Goal: Task Accomplishment & Management: Complete application form

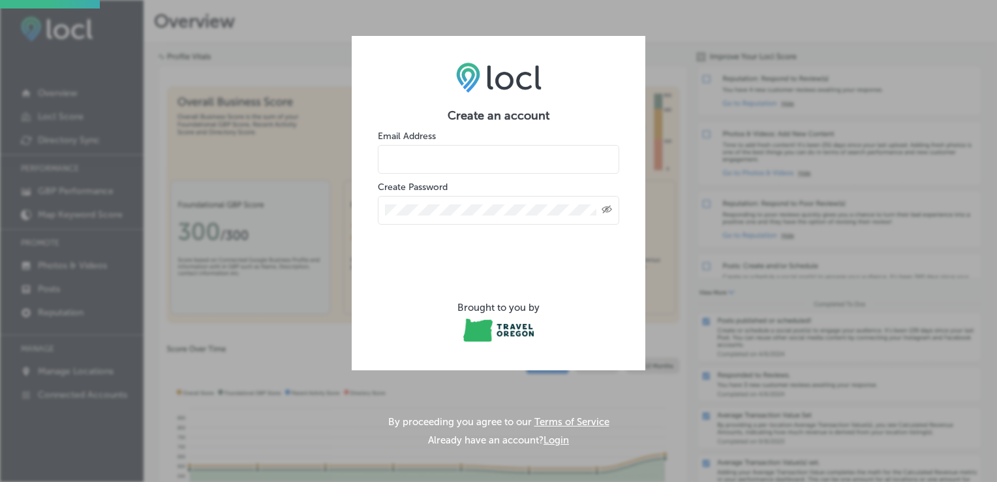
click at [494, 150] on input "email" at bounding box center [498, 159] width 241 height 29
type input "winemaker@kvoelzwines.com"
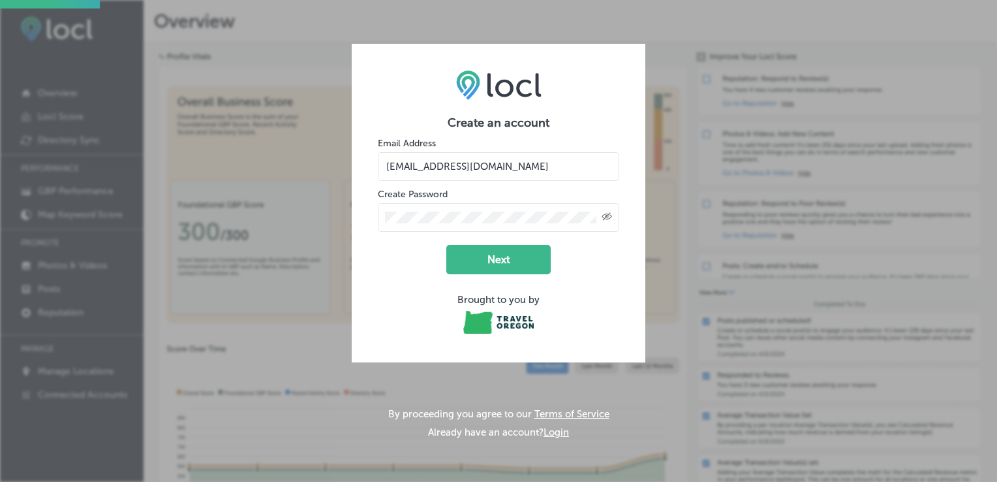
click at [604, 216] on icon "Created with Sketch." at bounding box center [607, 216] width 10 height 8
click at [484, 267] on button "Next" at bounding box center [498, 259] width 104 height 29
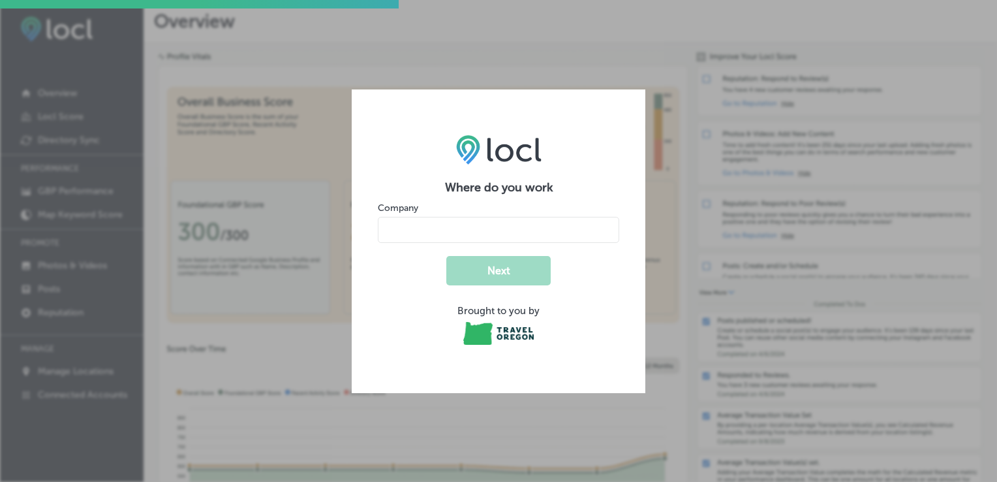
click at [493, 226] on input "name" at bounding box center [498, 230] width 241 height 26
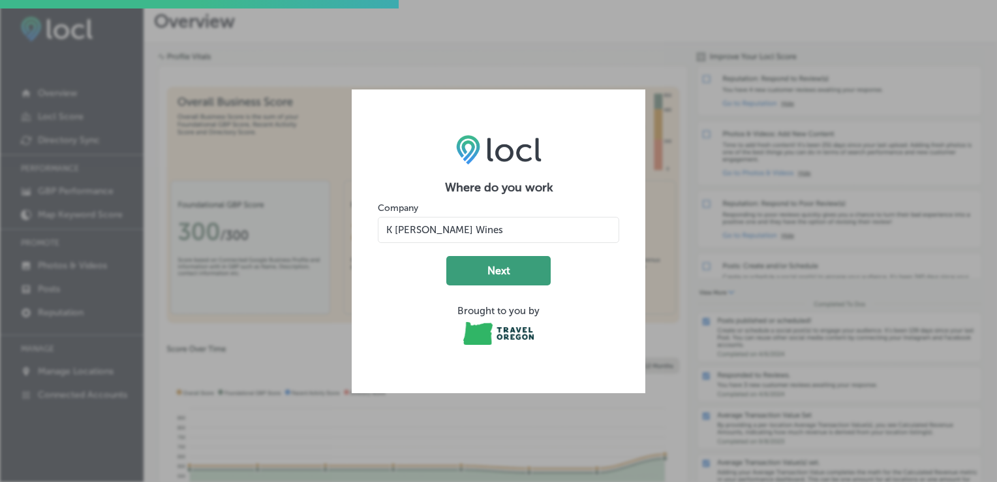
type input "K [PERSON_NAME] Wines"
click at [504, 269] on button "Next" at bounding box center [498, 270] width 104 height 29
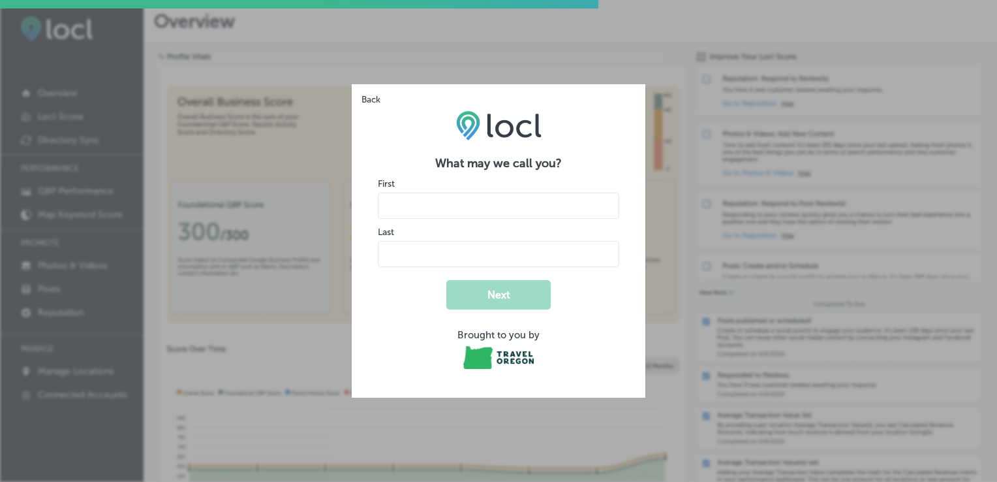
click at [485, 213] on input "name" at bounding box center [498, 205] width 241 height 26
type input "Kimberly"
click at [409, 252] on input "name" at bounding box center [498, 254] width 241 height 26
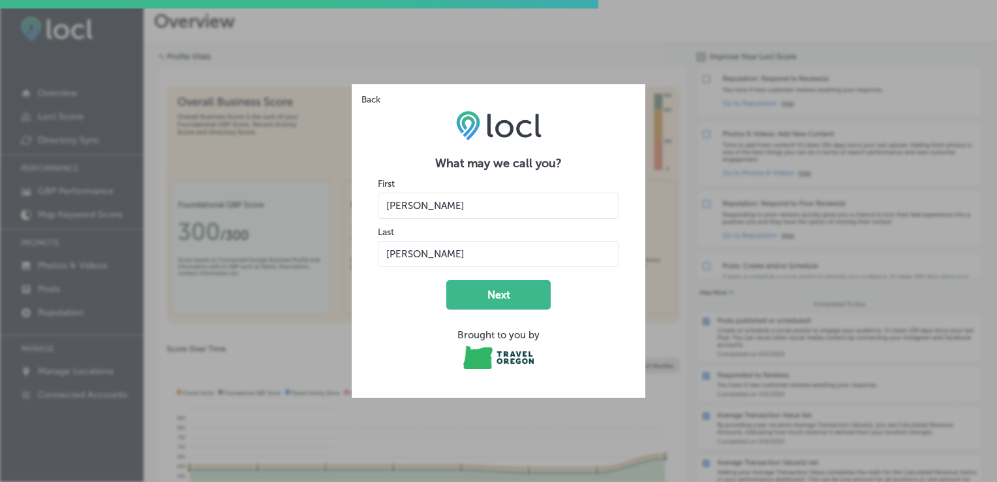
type input "Voelz"
click at [384, 313] on form "What may we call you? First Last Next Brought to you by" at bounding box center [498, 263] width 241 height 215
click at [509, 293] on button "Next" at bounding box center [498, 294] width 104 height 29
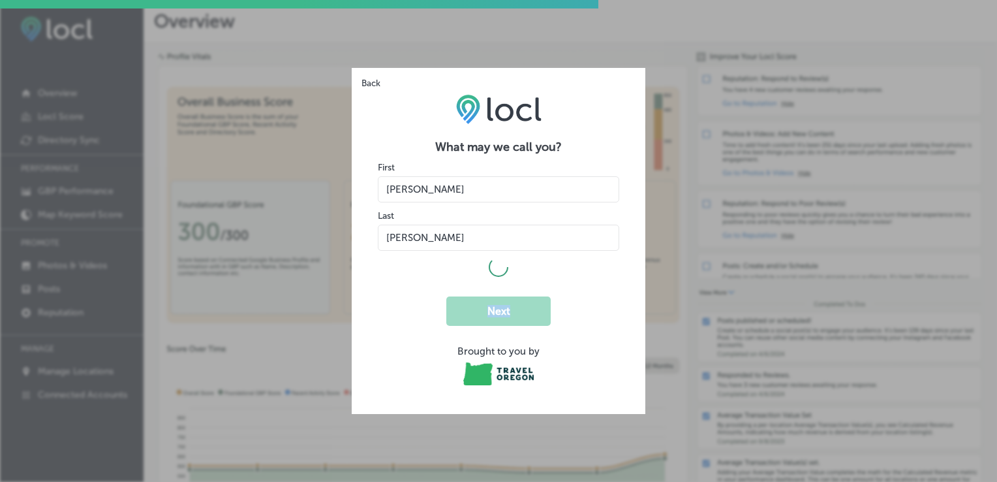
click at [515, 303] on form "What may we call you? First Last Next Brought to you by" at bounding box center [498, 264] width 241 height 248
select select "US"
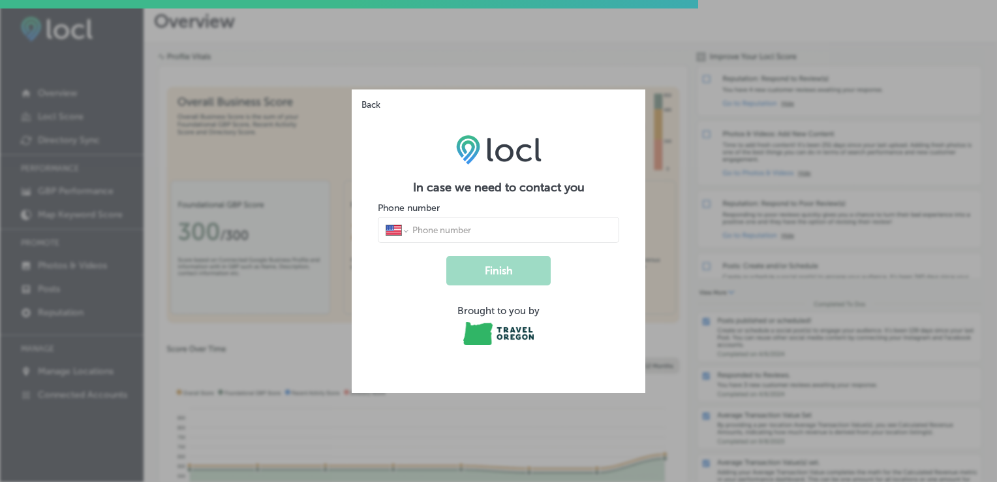
click at [458, 219] on div "International Afghanistan Åland Islands Albania Algeria American Samoa Andorra …" at bounding box center [498, 230] width 241 height 26
click at [462, 231] on input "tel" at bounding box center [511, 230] width 200 height 12
type input "1 (541) 760-4864"
click at [535, 269] on button "Finish" at bounding box center [498, 270] width 104 height 29
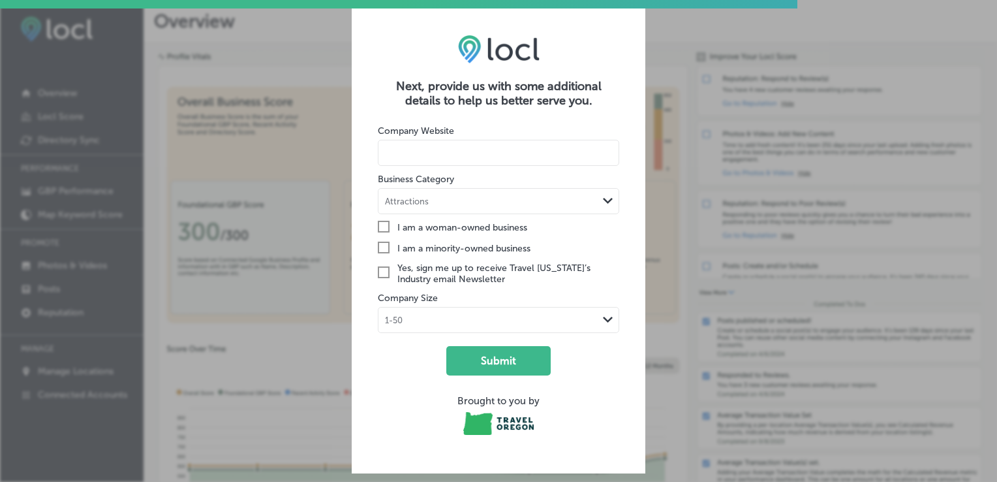
click at [457, 153] on input at bounding box center [498, 153] width 241 height 26
paste input "https://www.kvoelzwines.com/"
type input "https://www.kvoelzwines.com/"
click at [448, 208] on div "Attractions Path Created with Sketch." at bounding box center [498, 201] width 240 height 25
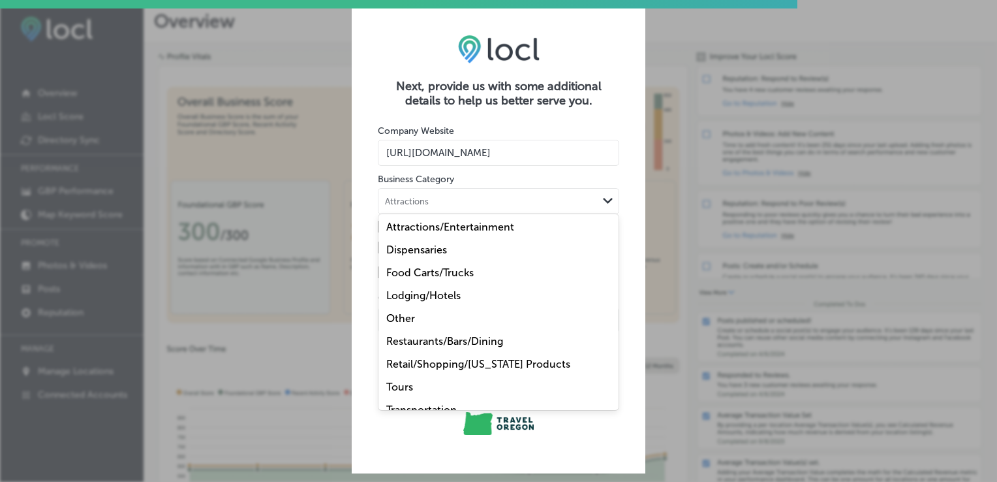
scroll to position [3, 0]
click at [474, 283] on div "Lodging/Hotels" at bounding box center [498, 294] width 240 height 23
click at [467, 202] on div "Lodging/Hotels" at bounding box center [487, 200] width 219 height 12
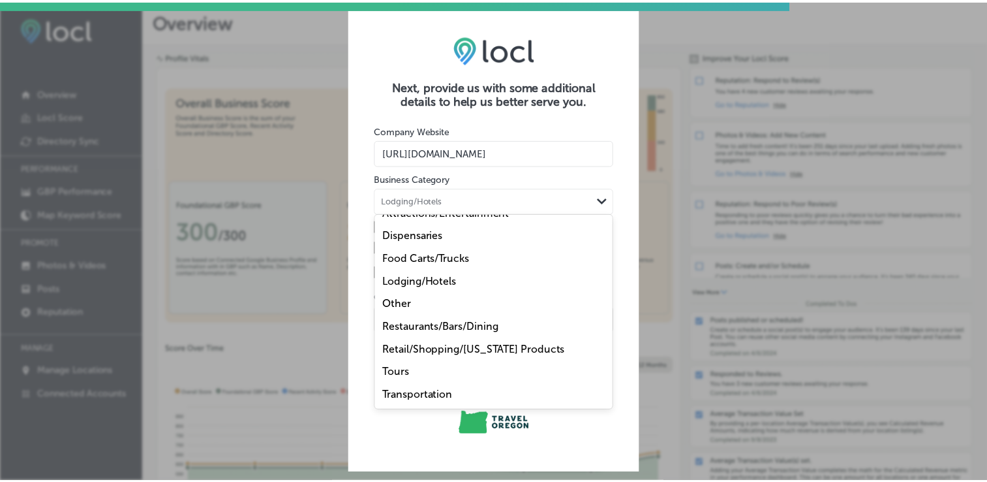
scroll to position [0, 0]
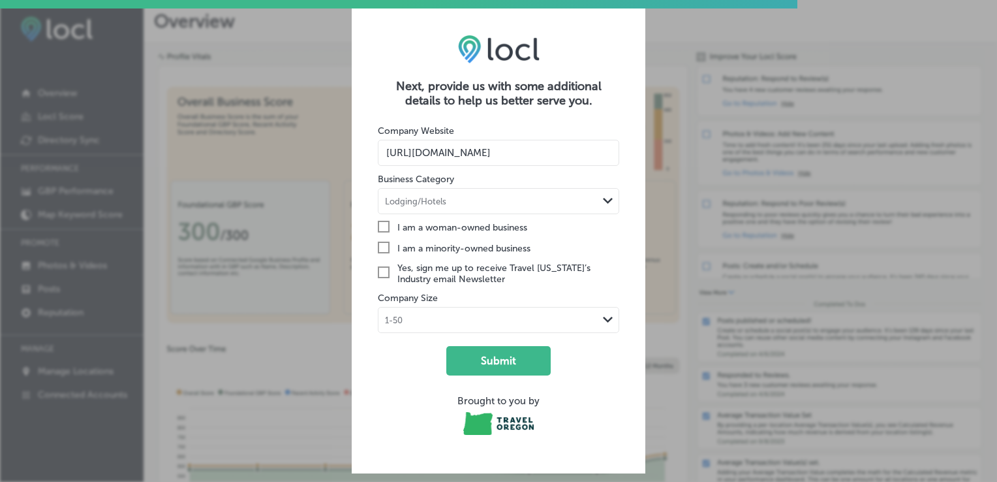
drag, startPoint x: 433, startPoint y: 363, endPoint x: 418, endPoint y: 400, distance: 39.8
click at [418, 400] on div "Brought to you by" at bounding box center [498, 401] width 241 height 12
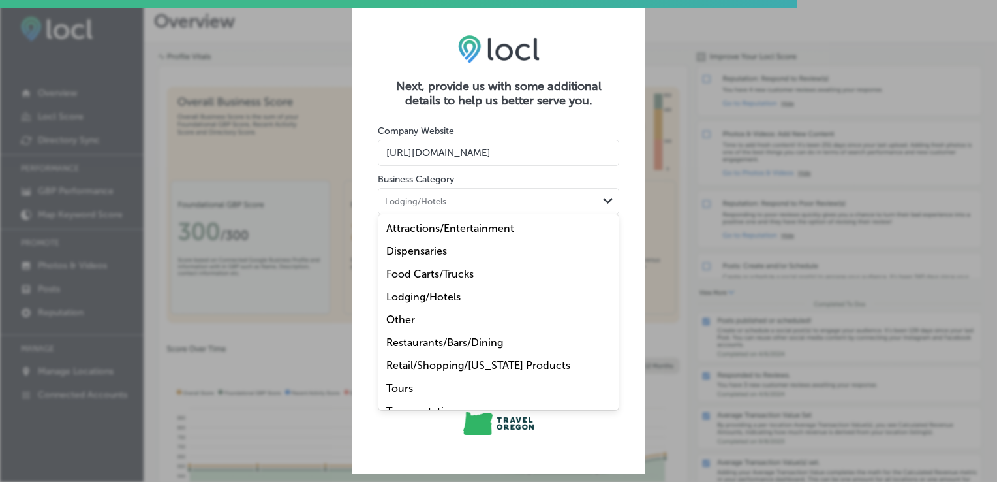
click at [520, 205] on div "Lodging/Hotels" at bounding box center [487, 200] width 219 height 12
click at [435, 362] on label "Retail/Shopping/Oregon Products" at bounding box center [478, 365] width 184 height 12
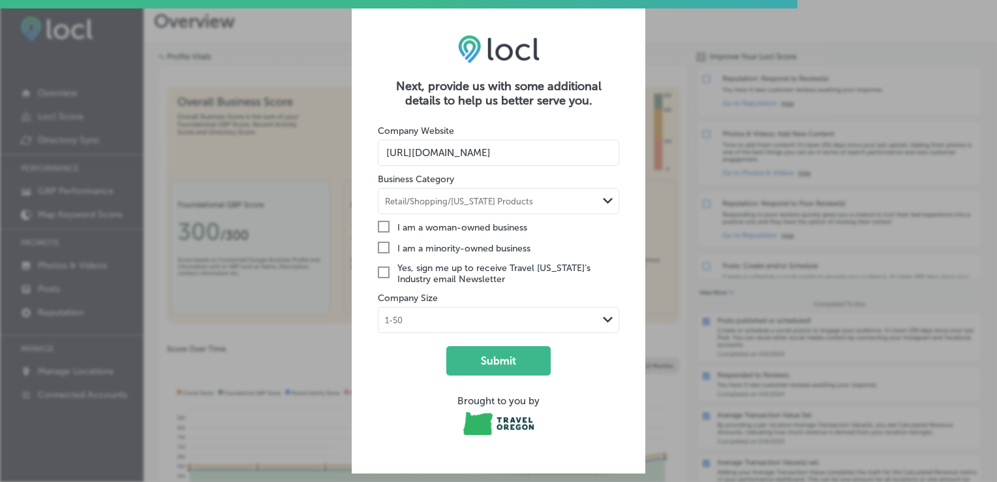
click at [380, 226] on icon "Check Created with Sketch." at bounding box center [384, 227] width 12 height 12
click at [0, 0] on input "Check Created with Sketch. I am a woman-owned business" at bounding box center [0, 0] width 0 height 0
click at [379, 275] on icon "Check Created with Sketch." at bounding box center [384, 272] width 12 height 12
click at [0, 0] on input "Check Created with Sketch. Yes, sign me up to receive Travel Oregon’s Industry …" at bounding box center [0, 0] width 0 height 0
drag, startPoint x: 502, startPoint y: 354, endPoint x: 454, endPoint y: 353, distance: 47.6
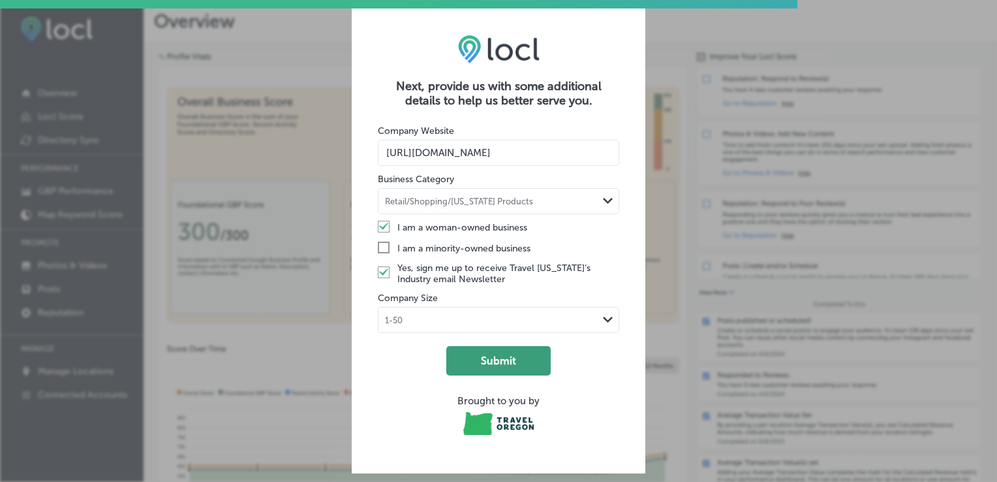
click at [454, 353] on button "Submit" at bounding box center [498, 360] width 104 height 29
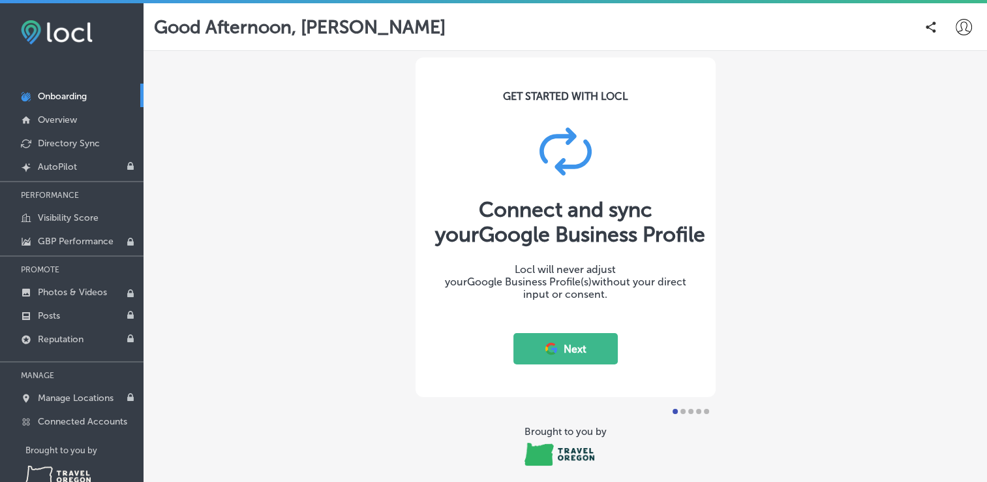
click at [574, 348] on button "Next" at bounding box center [566, 348] width 104 height 31
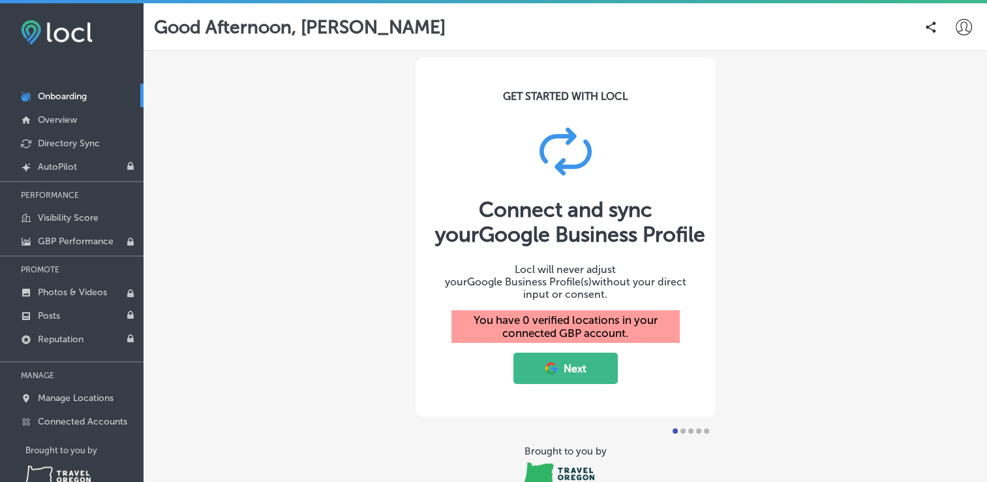
click at [571, 355] on button "Next" at bounding box center [566, 367] width 104 height 31
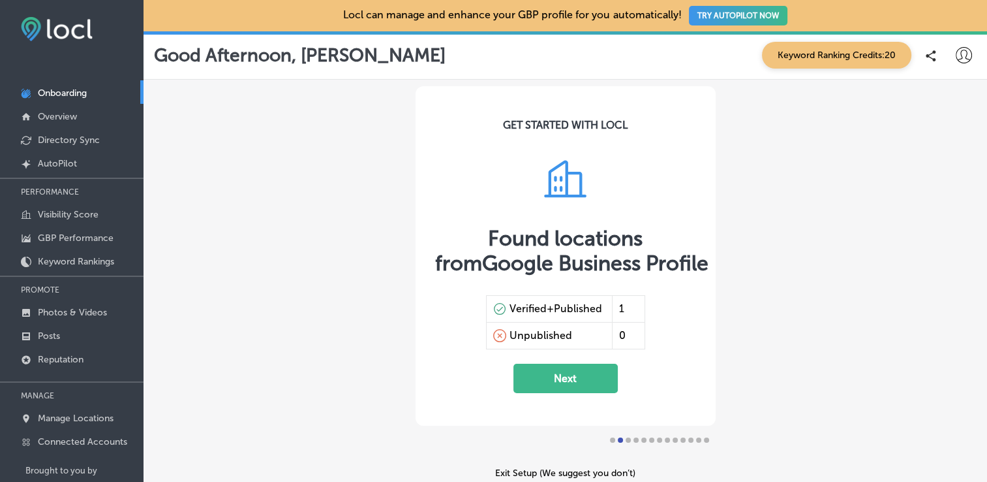
click at [564, 374] on button "Next" at bounding box center [566, 377] width 104 height 29
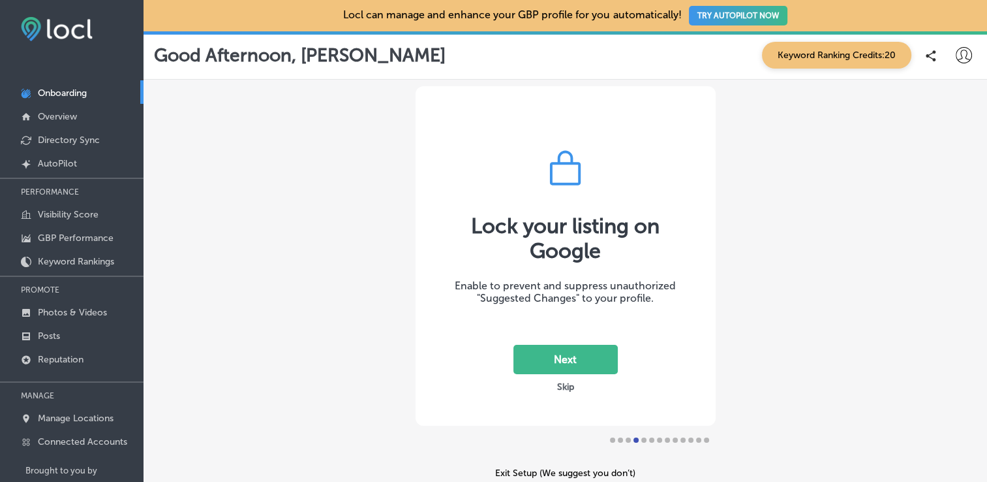
click at [525, 353] on button "Next" at bounding box center [566, 359] width 104 height 29
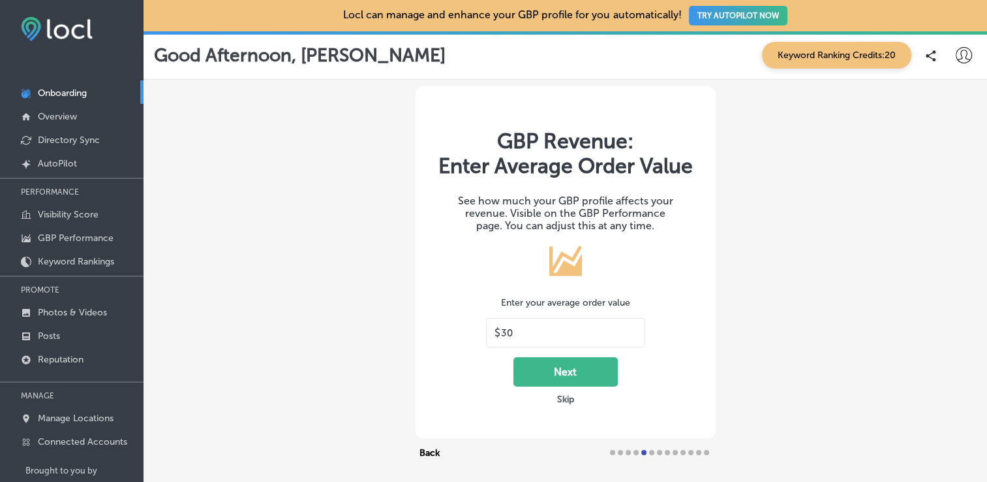
click at [527, 332] on input "30" at bounding box center [569, 333] width 136 height 12
type input "3"
type input "30"
click at [583, 375] on button "Next" at bounding box center [566, 371] width 104 height 29
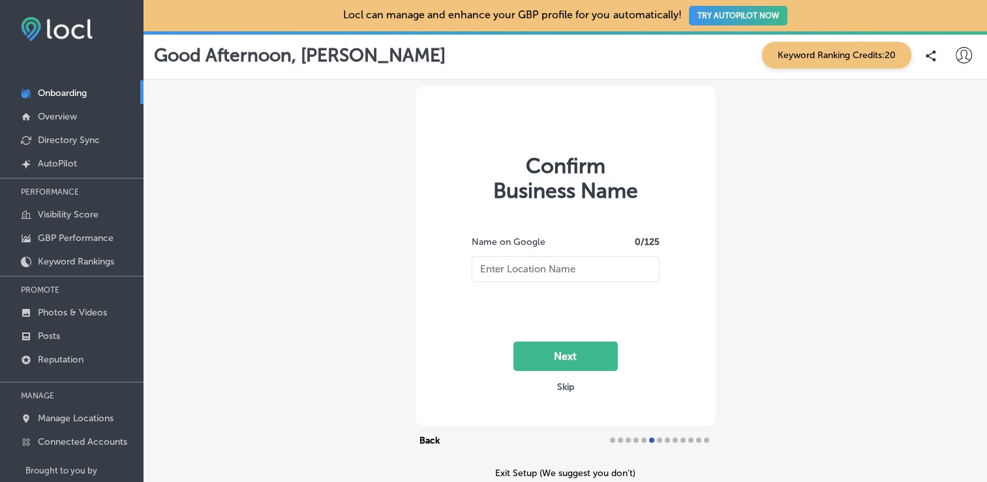
type input "K [PERSON_NAME] Wines"
click at [562, 345] on button "Next" at bounding box center [566, 355] width 104 height 29
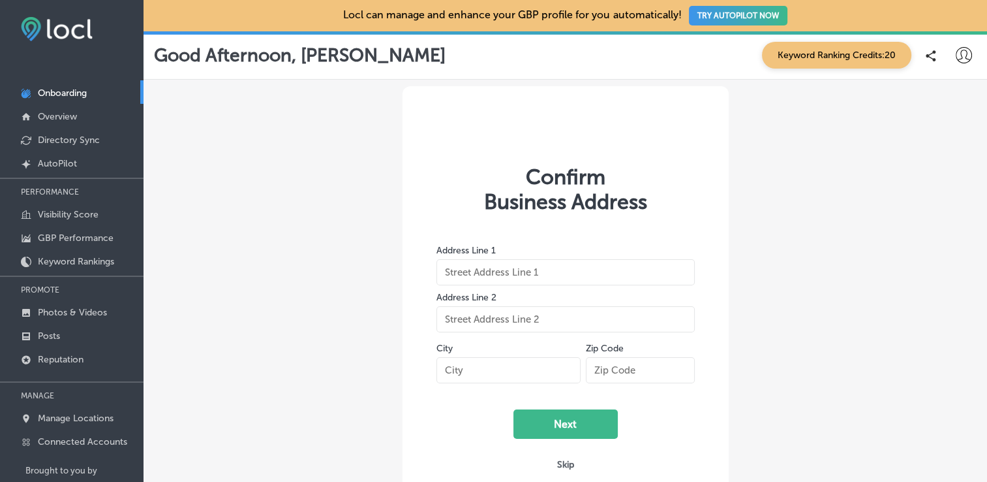
type input "[STREET_ADDRESS]"
type input "La Grande"
type input "97850"
click at [569, 421] on button "Next" at bounding box center [566, 423] width 104 height 29
select select "US"
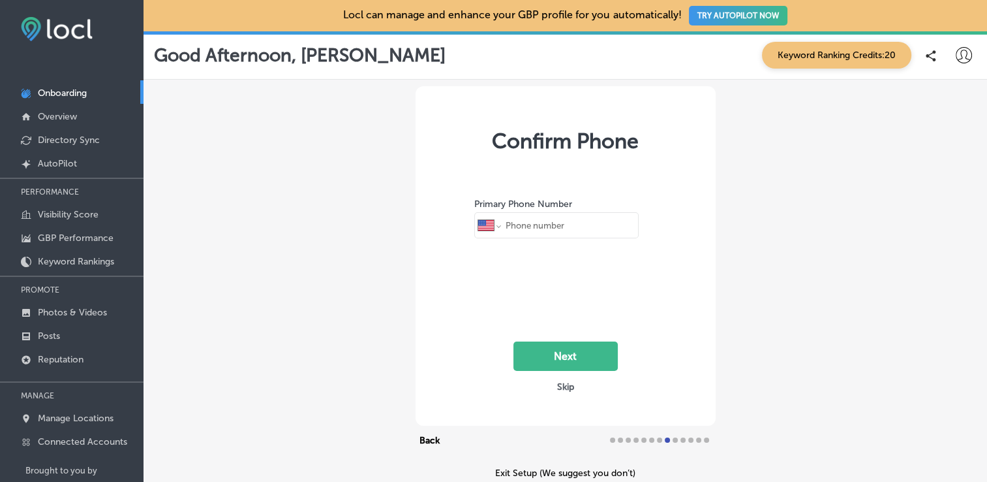
type input "[PHONE_NUMBER]"
click at [530, 350] on button "Next" at bounding box center [566, 355] width 104 height 29
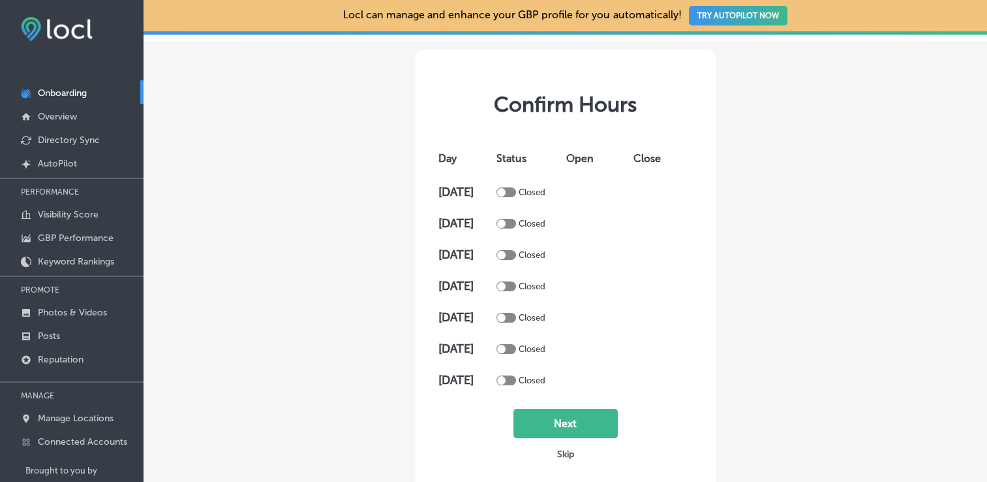
scroll to position [37, 0]
click at [506, 346] on div at bounding box center [501, 349] width 8 height 8
checkbox input "true"
click at [516, 314] on div at bounding box center [507, 318] width 20 height 10
checkbox input "true"
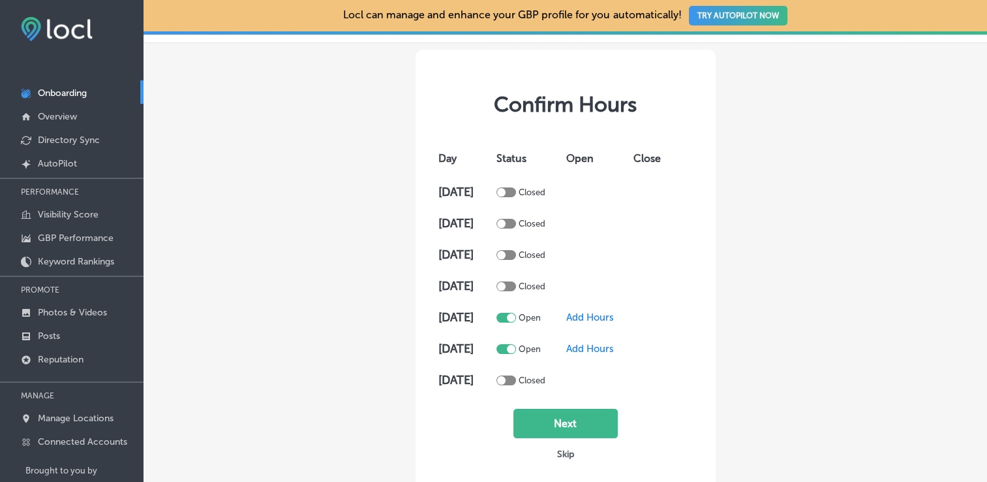
click at [522, 280] on td "Closed" at bounding box center [528, 285] width 70 height 31
click at [506, 286] on div at bounding box center [501, 286] width 8 height 8
checkbox input "true"
click at [605, 283] on span "Add Hours" at bounding box center [590, 286] width 48 height 12
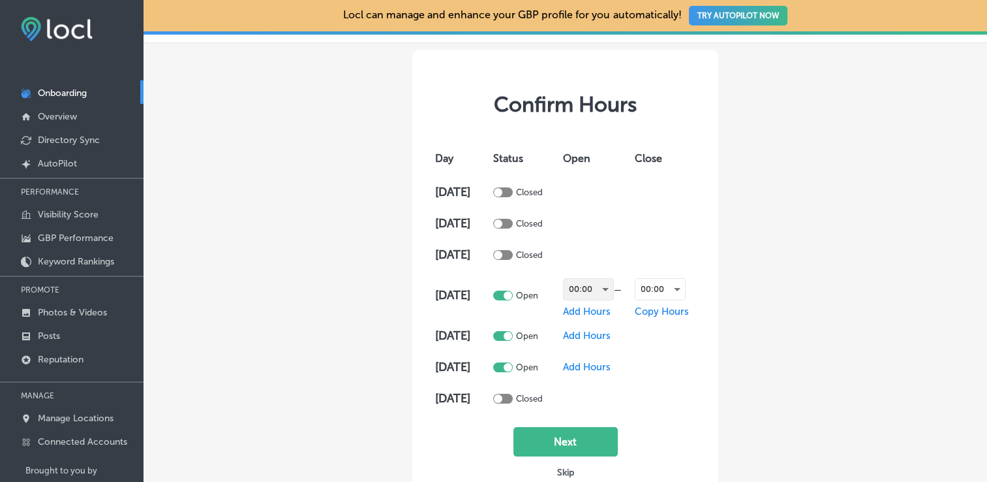
click at [601, 294] on div "00:00" at bounding box center [589, 289] width 50 height 21
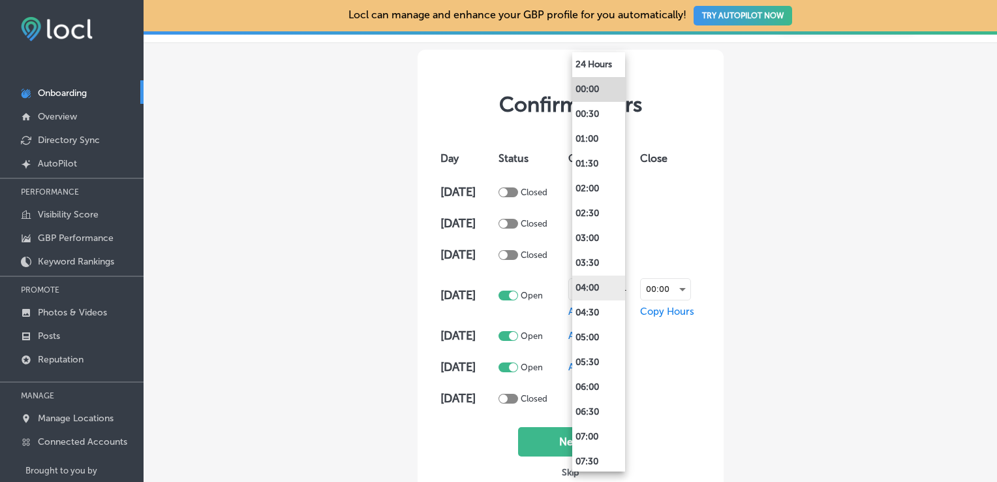
click at [594, 281] on li "04:00" at bounding box center [598, 287] width 53 height 25
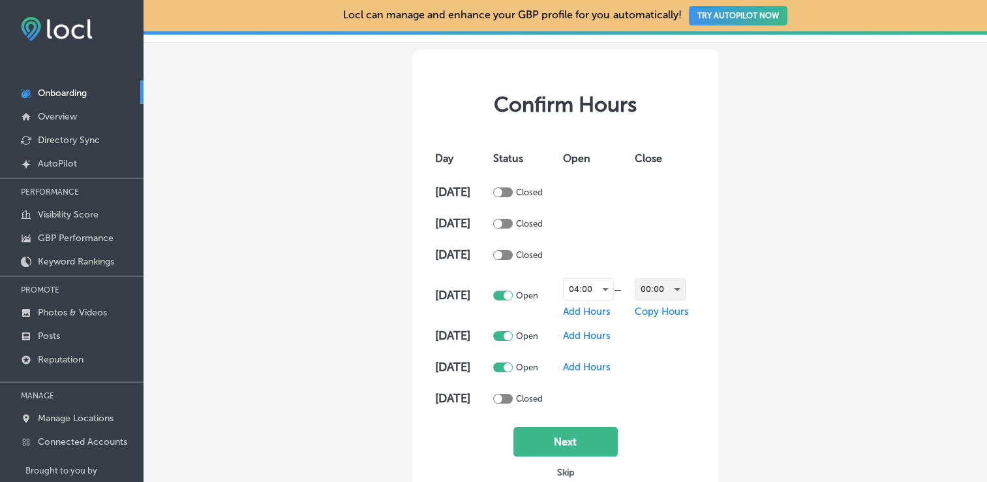
click at [677, 290] on div "00:00" at bounding box center [661, 289] width 50 height 21
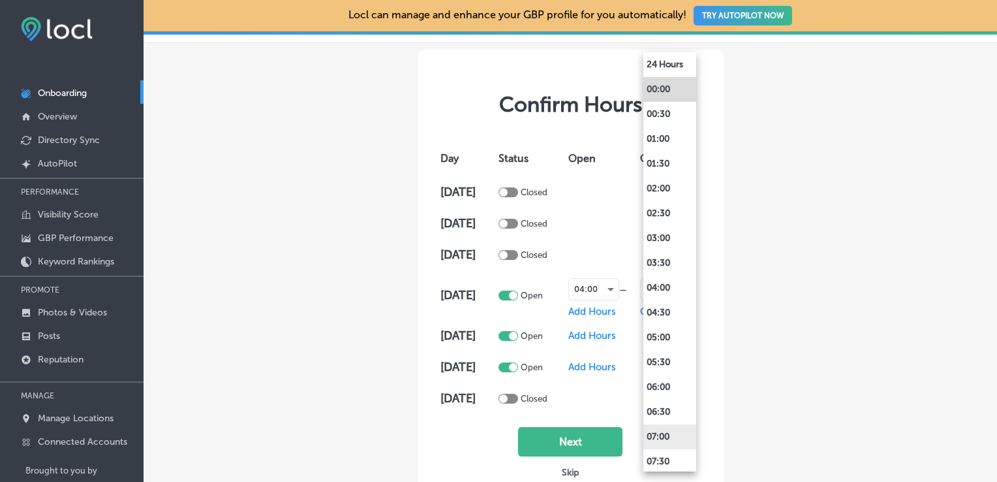
click at [671, 442] on li "07:00" at bounding box center [669, 436] width 53 height 25
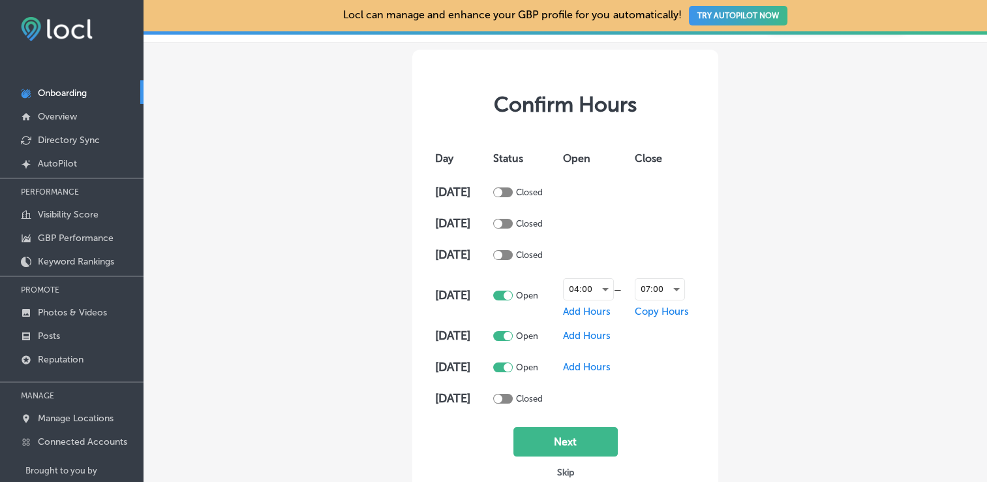
click at [579, 339] on span "Add Hours" at bounding box center [587, 336] width 48 height 12
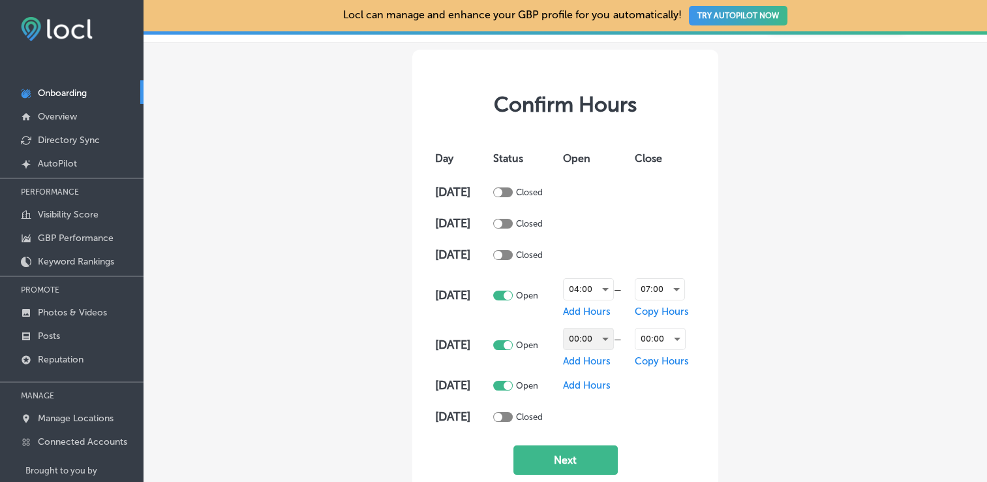
click at [579, 339] on div "00:00" at bounding box center [589, 338] width 50 height 21
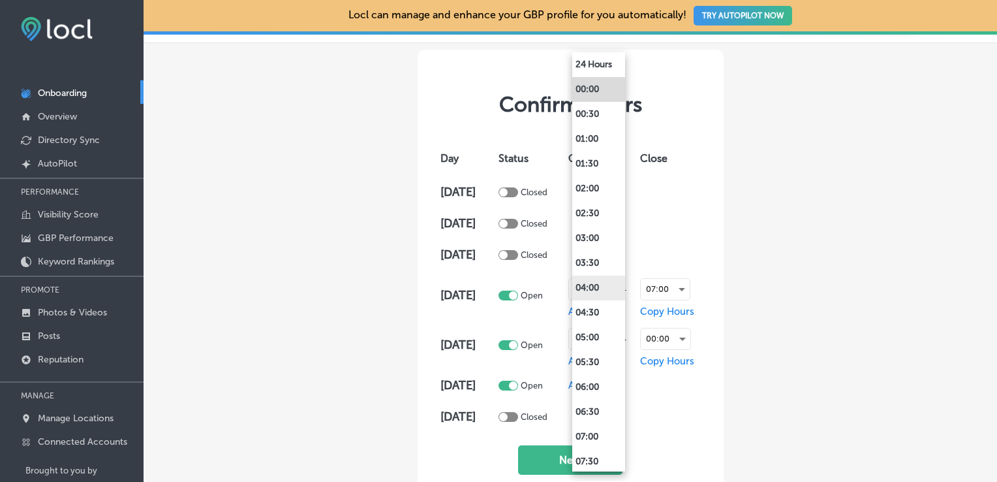
click at [593, 290] on li "04:00" at bounding box center [598, 287] width 53 height 25
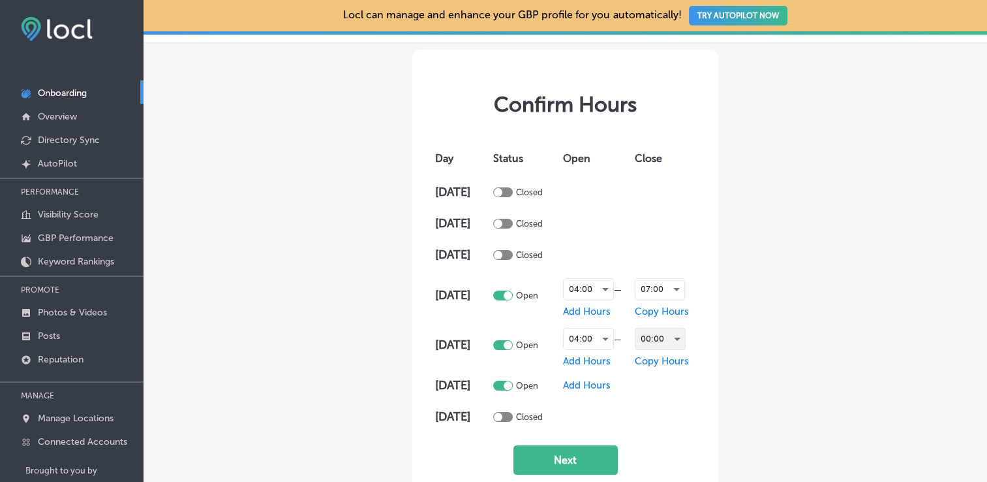
click at [676, 343] on div "00:00" at bounding box center [661, 338] width 50 height 21
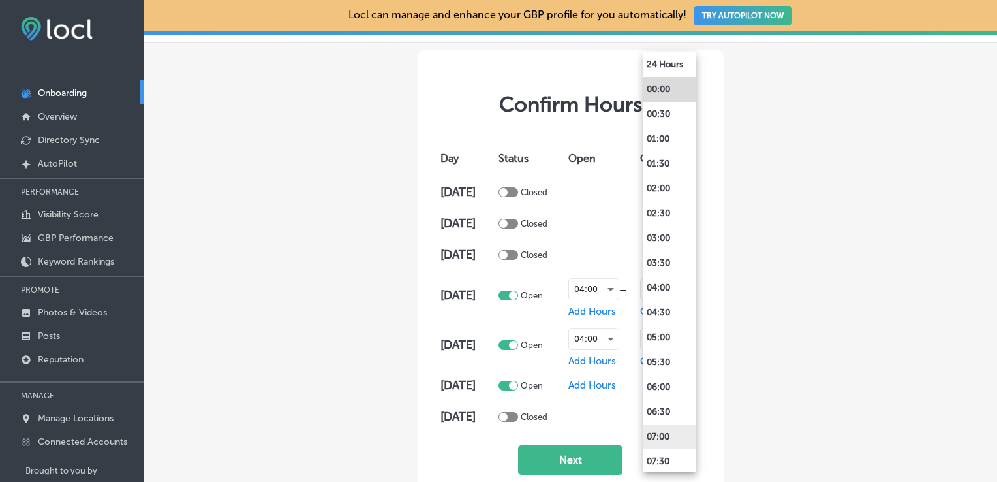
click at [665, 444] on li "07:00" at bounding box center [669, 436] width 53 height 25
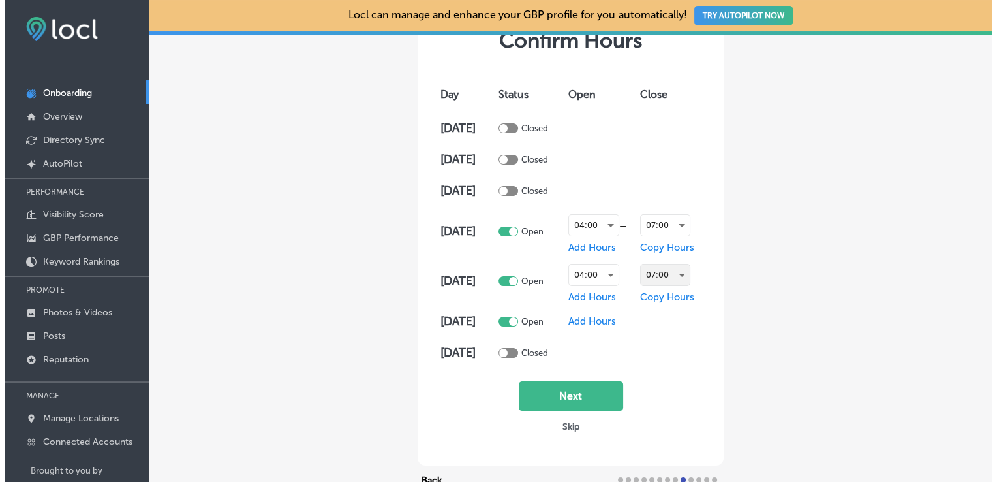
scroll to position [99, 0]
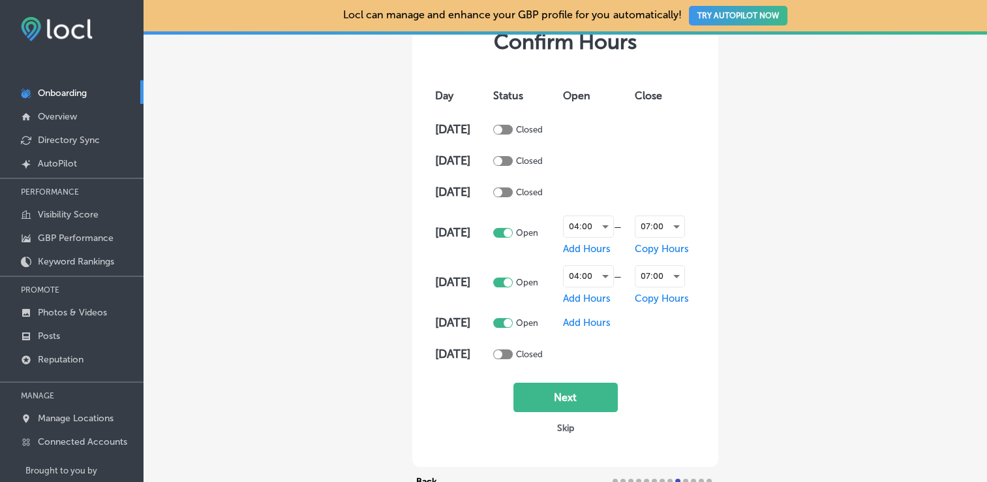
click at [590, 320] on span "Add Hours" at bounding box center [587, 322] width 48 height 12
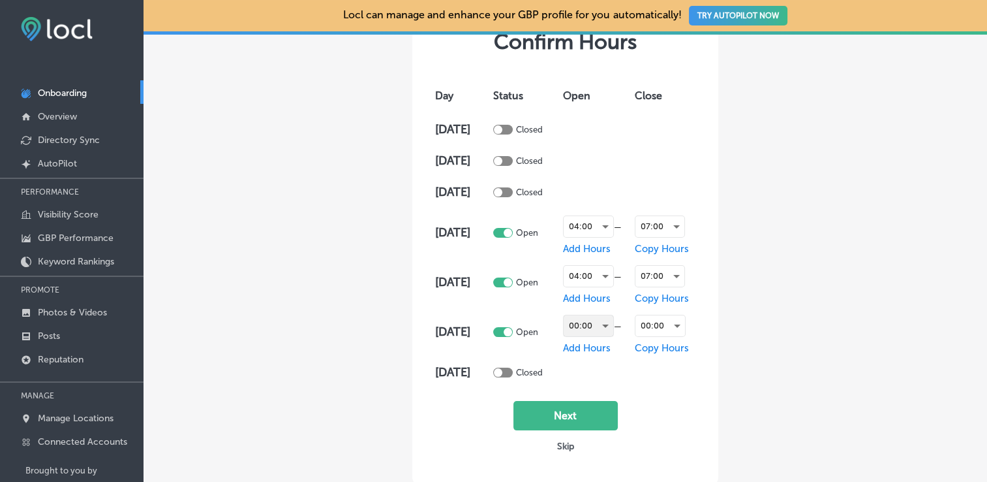
click at [592, 325] on div "00:00" at bounding box center [589, 325] width 50 height 21
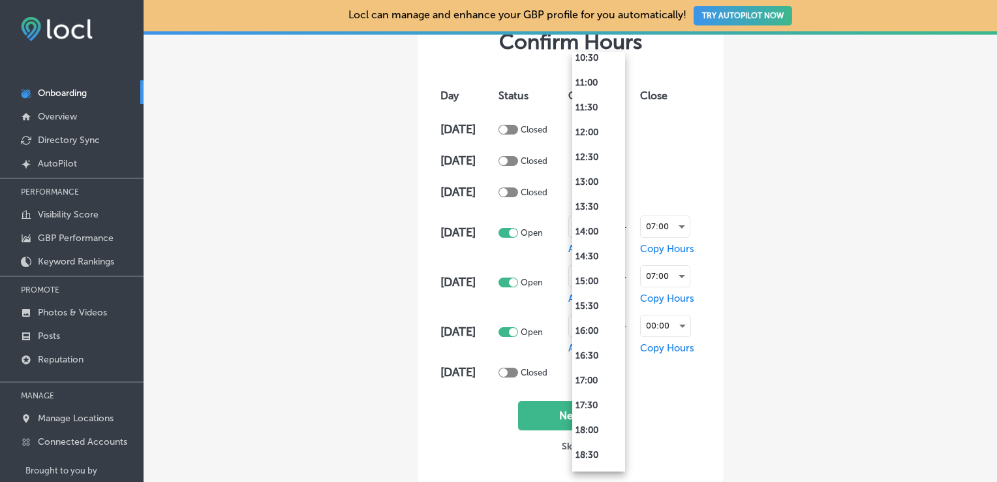
scroll to position [551, 0]
click at [594, 140] on li "12:00" at bounding box center [598, 133] width 53 height 25
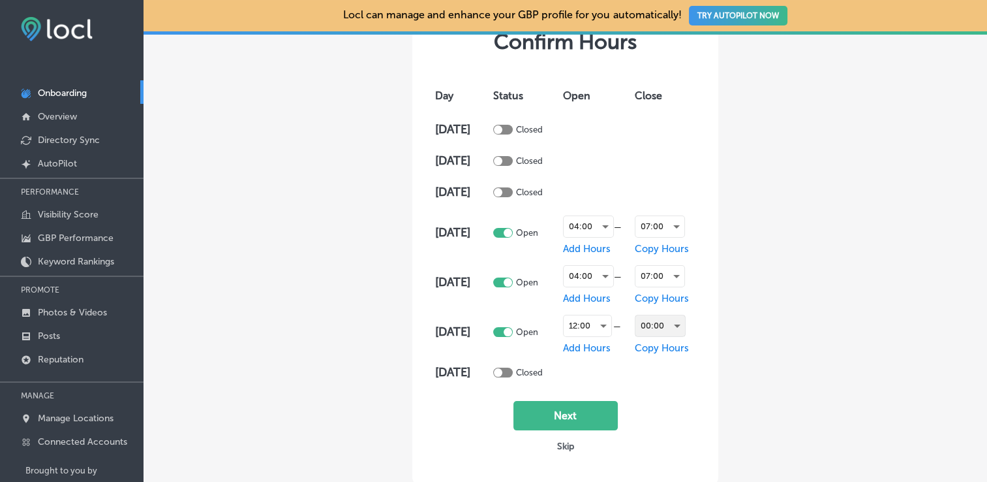
click at [679, 324] on div "00:00" at bounding box center [661, 325] width 50 height 21
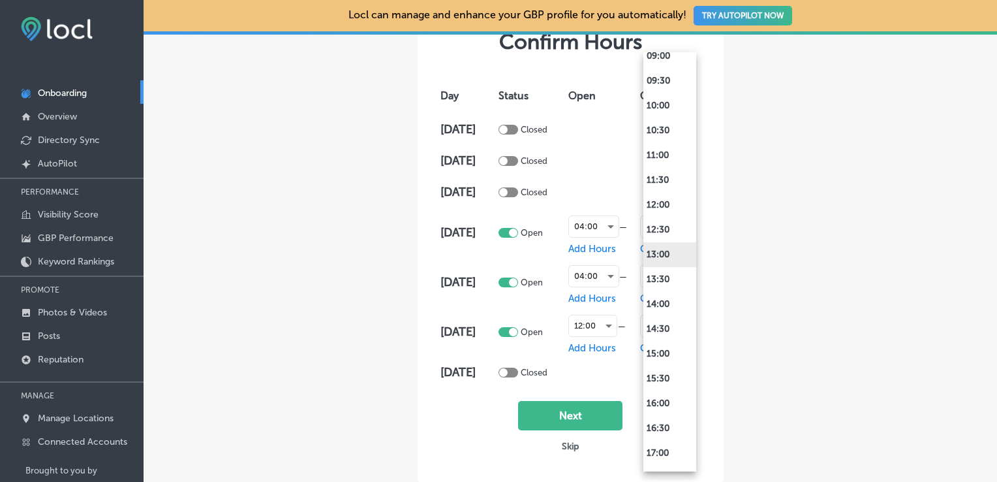
scroll to position [484, 0]
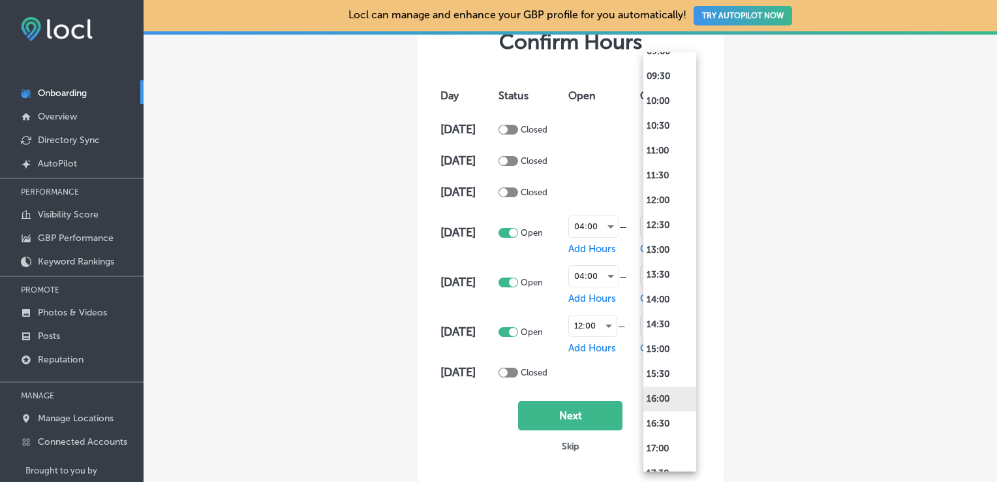
click at [673, 402] on li "16:00" at bounding box center [669, 398] width 53 height 25
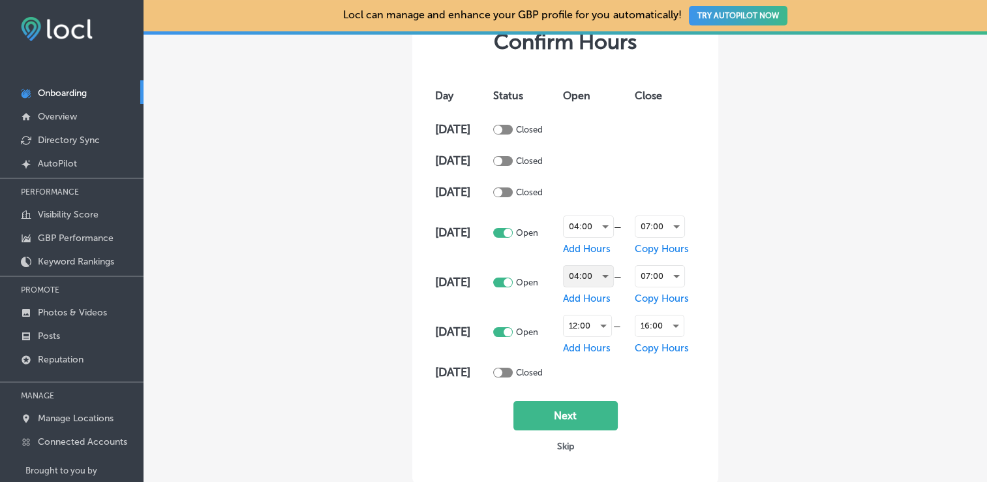
click at [606, 275] on div "04:00" at bounding box center [589, 276] width 50 height 21
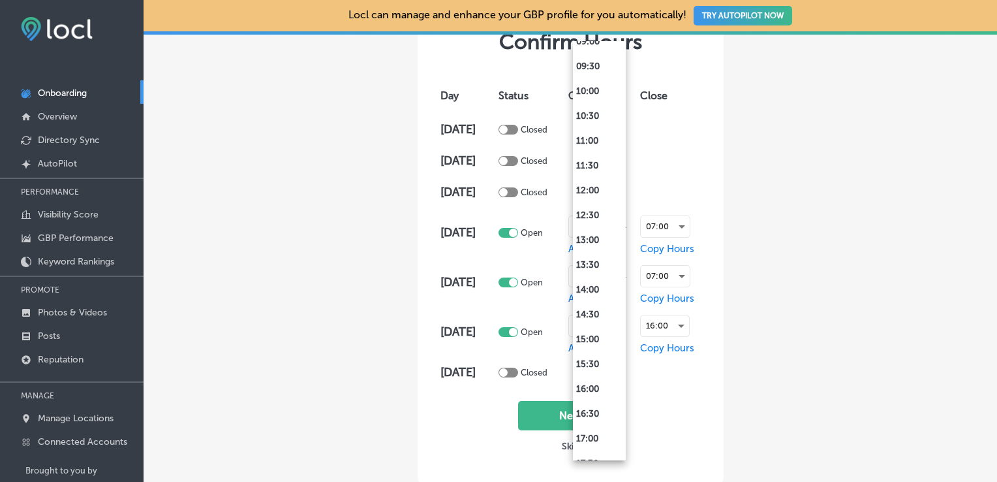
scroll to position [483, 0]
click at [600, 385] on li "16:00" at bounding box center [599, 388] width 53 height 25
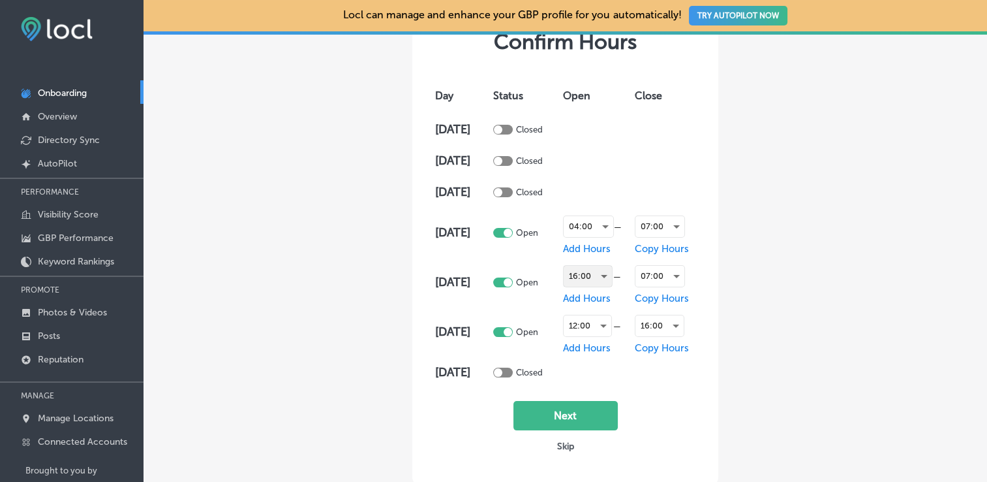
click at [609, 269] on div "16:00" at bounding box center [588, 276] width 48 height 21
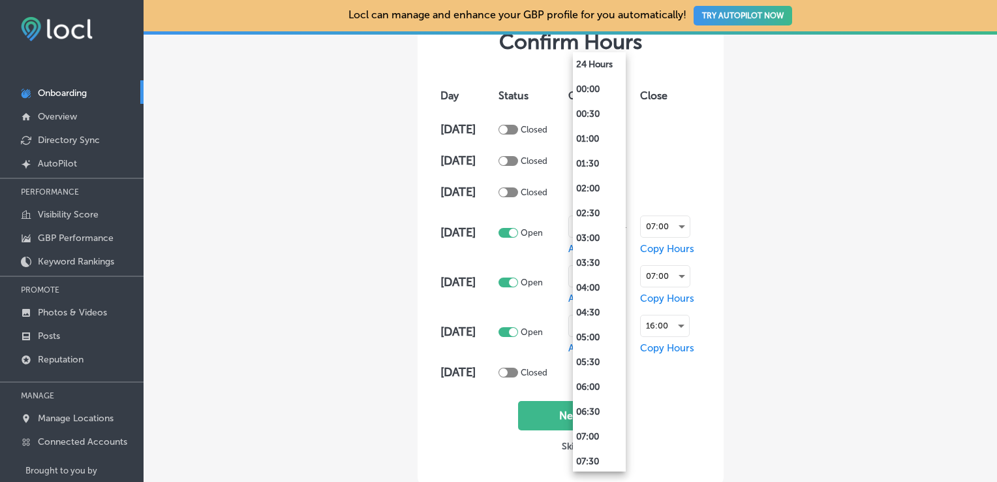
scroll to position [621, 0]
click at [687, 273] on div at bounding box center [498, 241] width 997 height 482
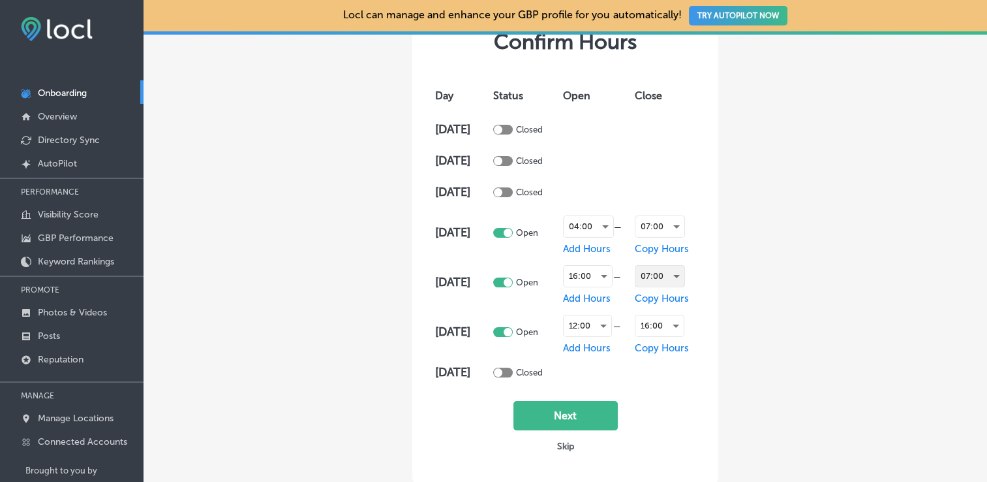
click at [684, 277] on div "07:00" at bounding box center [660, 276] width 49 height 21
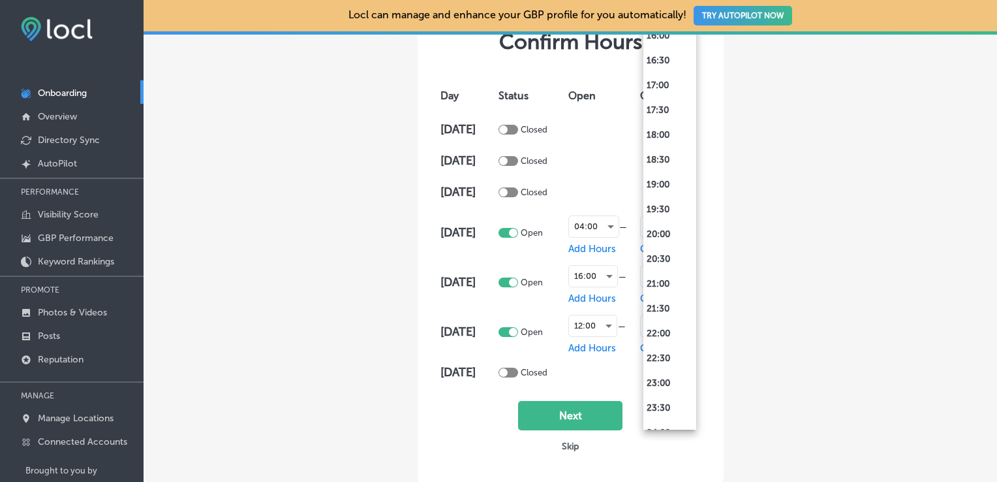
scroll to position [804, 0]
click at [667, 192] on li "19:00" at bounding box center [669, 186] width 53 height 25
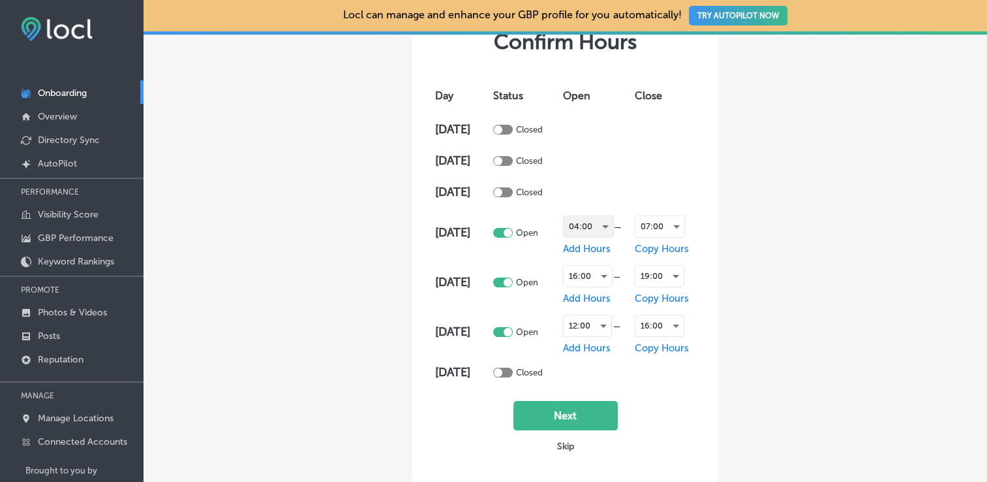
click at [581, 228] on div "04:00" at bounding box center [589, 226] width 50 height 21
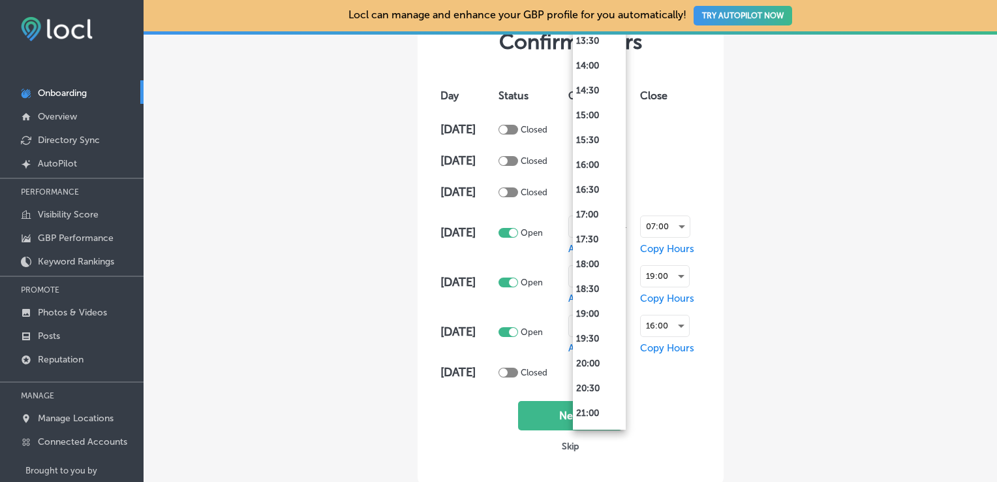
scroll to position [796, 0]
click at [589, 48] on li "16:00" at bounding box center [599, 45] width 53 height 25
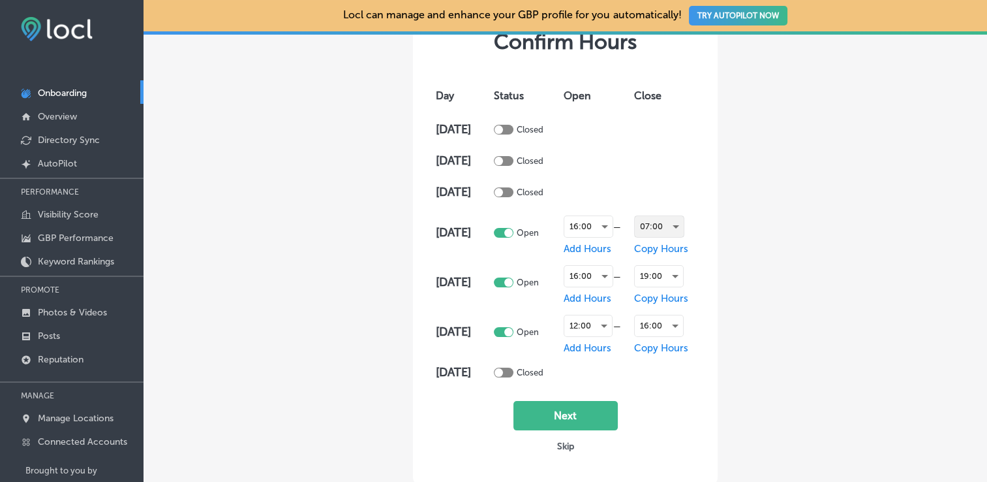
click at [684, 228] on div "07:00" at bounding box center [659, 226] width 49 height 21
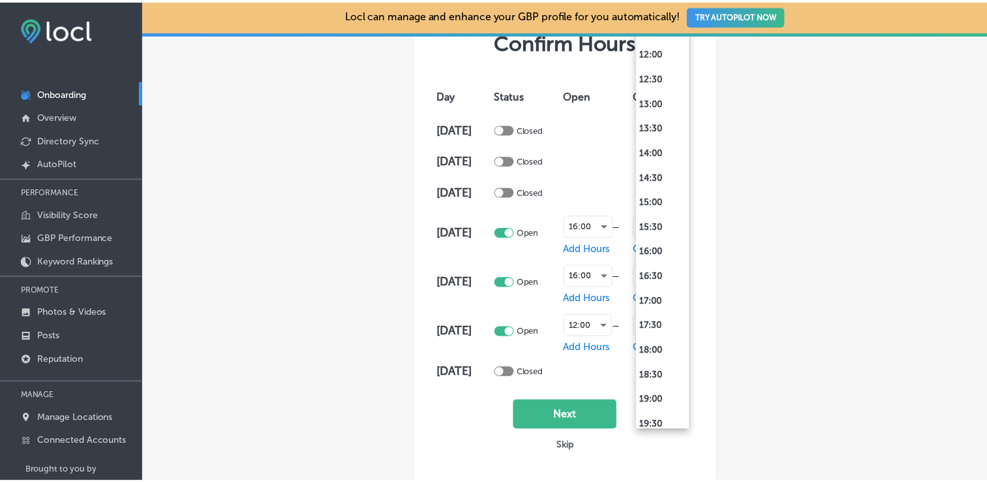
scroll to position [594, 0]
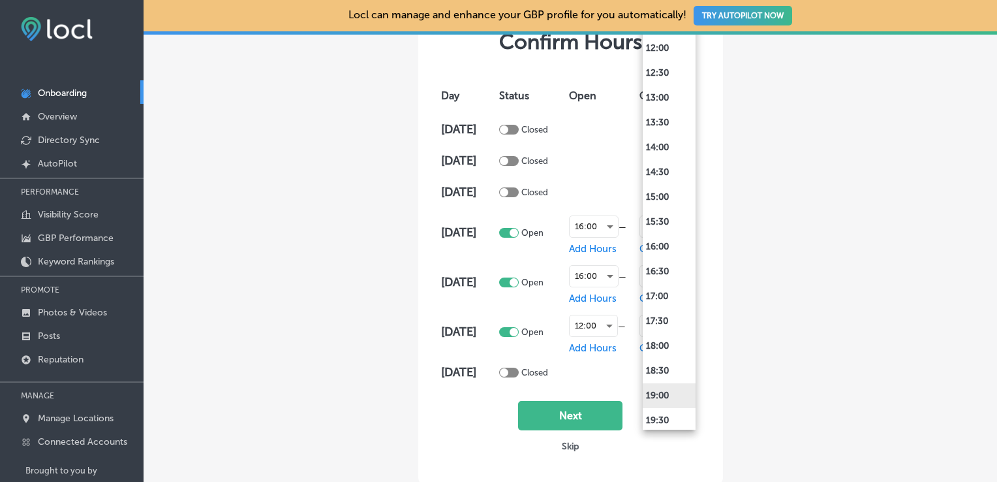
click at [666, 397] on li "19:00" at bounding box center [669, 395] width 53 height 25
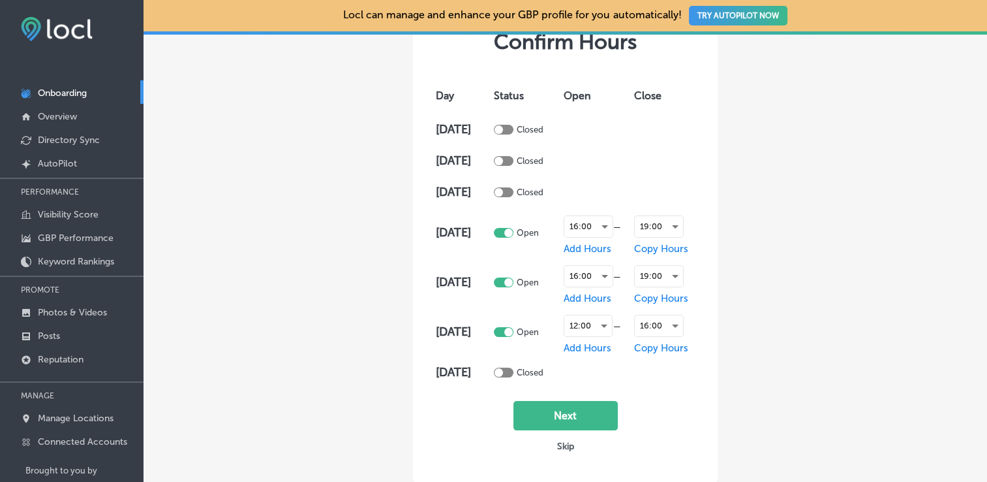
click at [669, 364] on td at bounding box center [664, 371] width 67 height 31
click at [577, 410] on button "Next" at bounding box center [566, 415] width 104 height 29
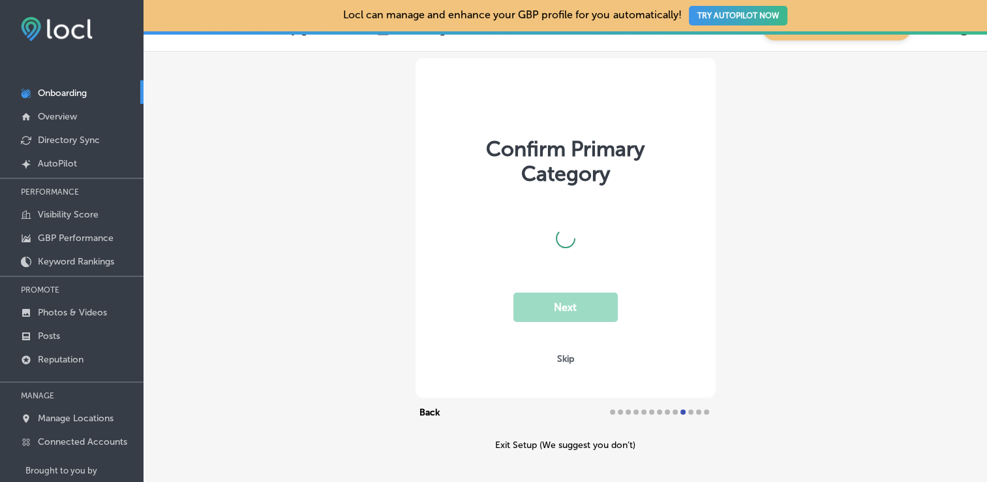
scroll to position [40, 0]
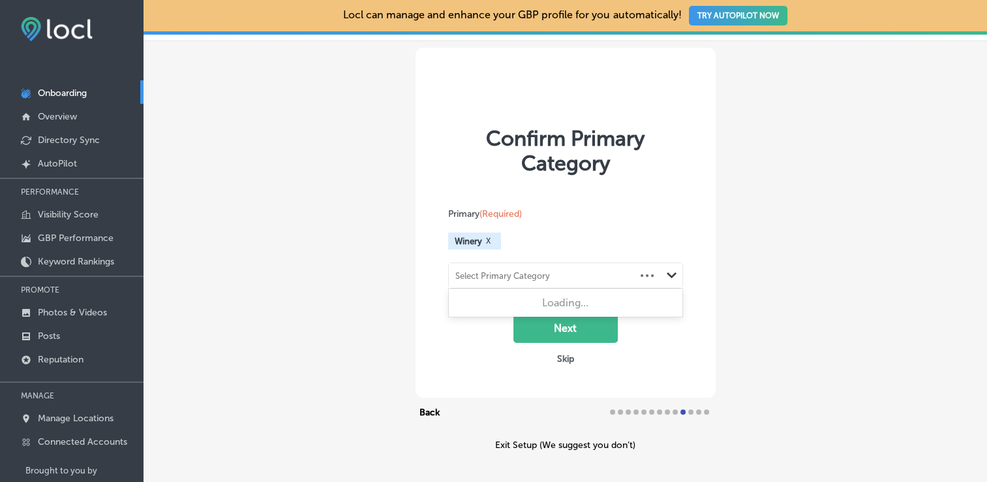
click at [579, 274] on div "Select Primary Category" at bounding box center [542, 276] width 187 height 18
click at [579, 274] on div "Select Primary Category" at bounding box center [555, 276] width 213 height 18
click at [543, 278] on div "Select Primary Category" at bounding box center [502, 276] width 95 height 10
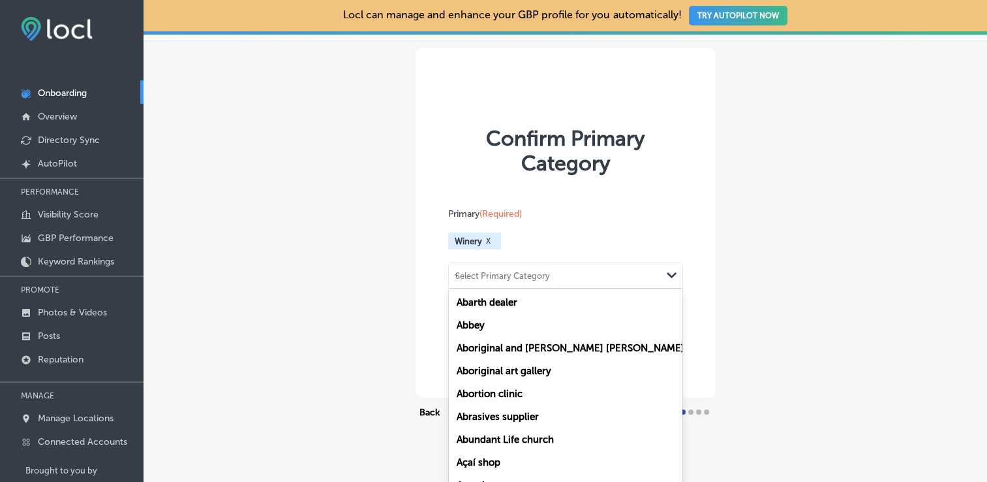
scroll to position [0, 0]
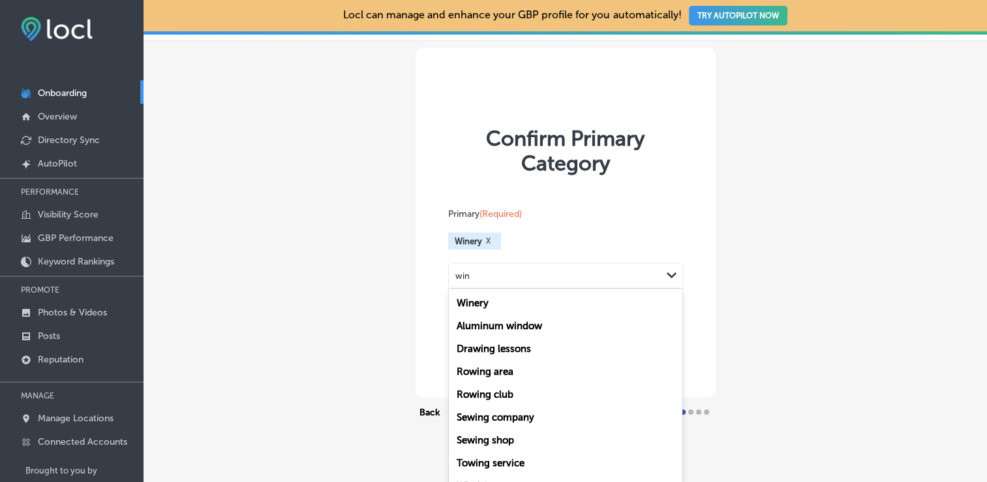
click at [467, 299] on label "Winery" at bounding box center [473, 303] width 32 height 12
type input "win"
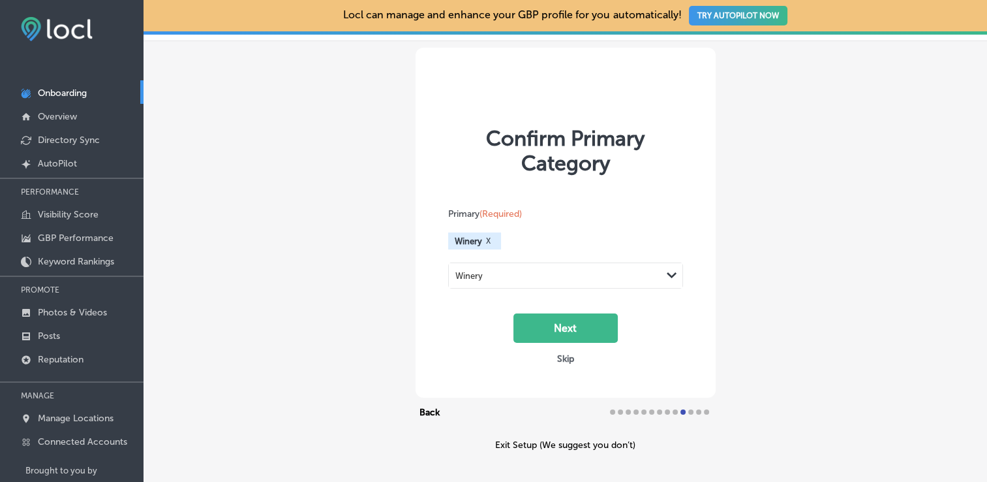
click at [629, 271] on div "Winery" at bounding box center [555, 276] width 213 height 18
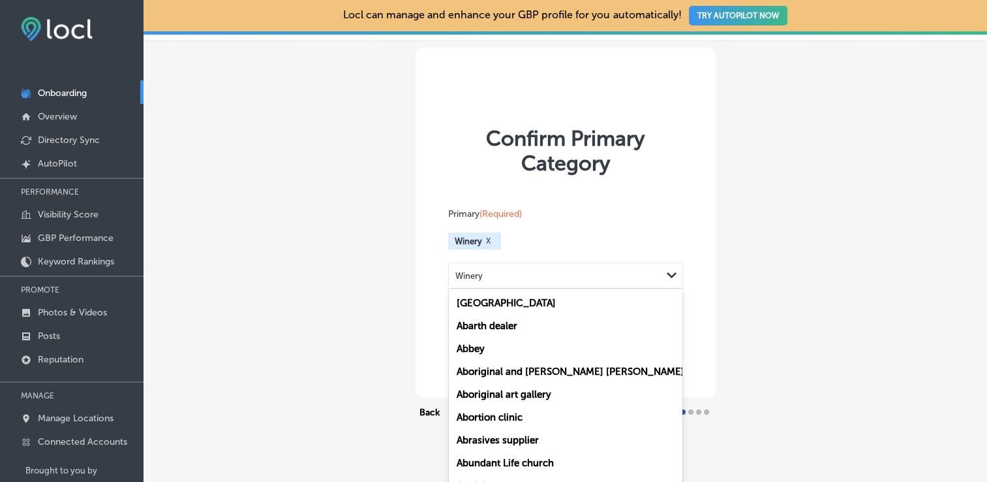
click at [506, 279] on div "Winery" at bounding box center [555, 276] width 213 height 18
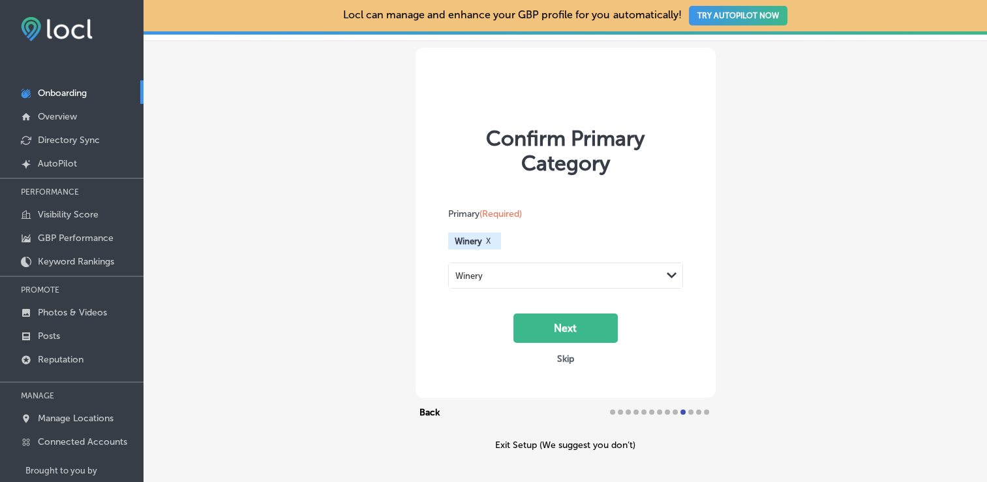
click at [662, 270] on div "Path Created with Sketch." at bounding box center [672, 275] width 21 height 21
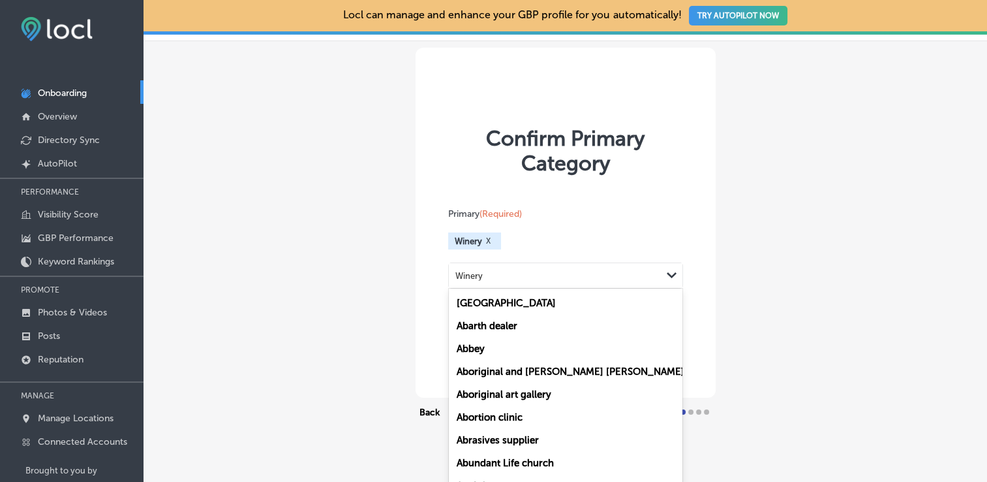
click at [769, 317] on div "Confirm Primary Category Primary (Required) Winery X option Winery, selected. o…" at bounding box center [566, 249] width 844 height 416
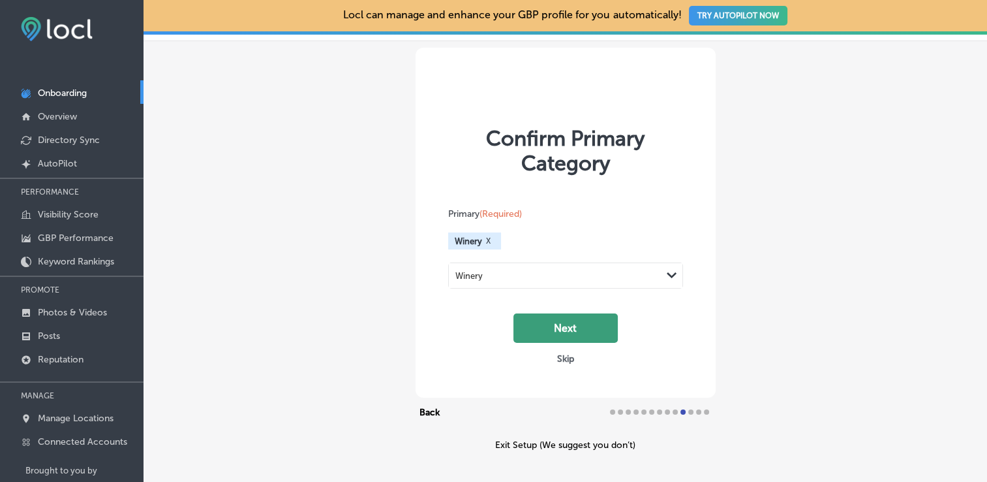
click at [564, 326] on button "Next" at bounding box center [566, 327] width 104 height 29
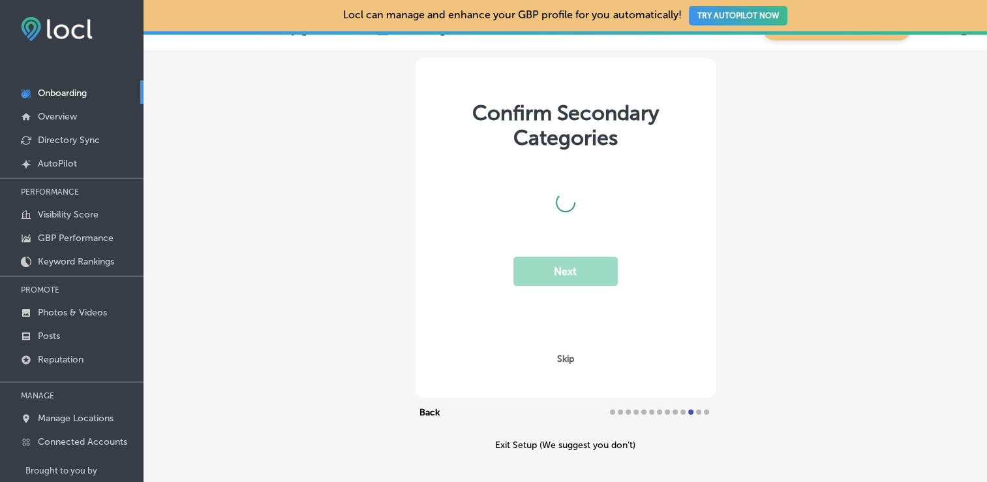
scroll to position [29, 0]
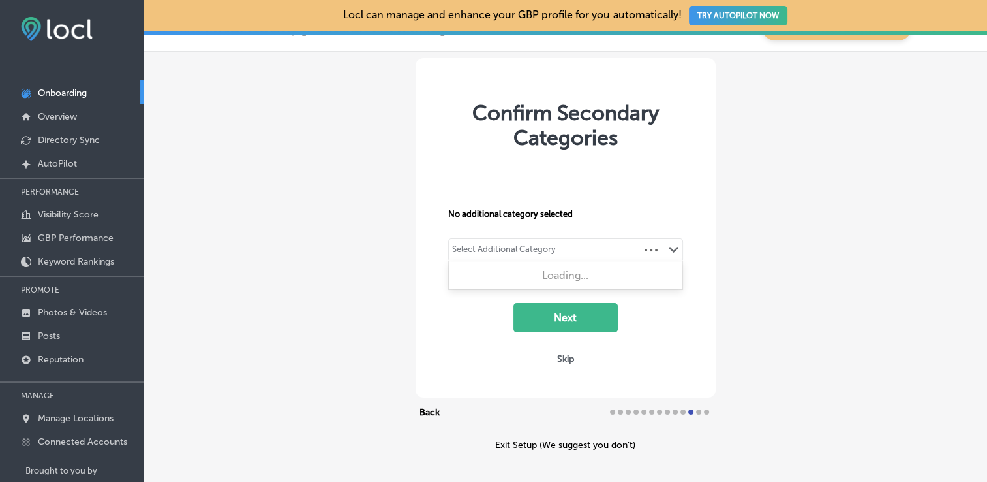
click at [517, 244] on div "Select Additional Category" at bounding box center [504, 251] width 104 height 15
type input "t"
type input "r"
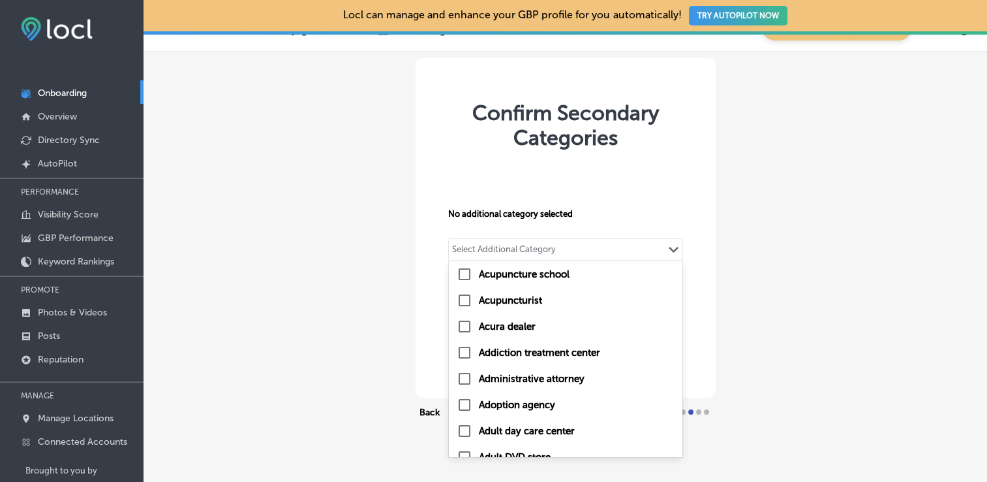
scroll to position [0, 0]
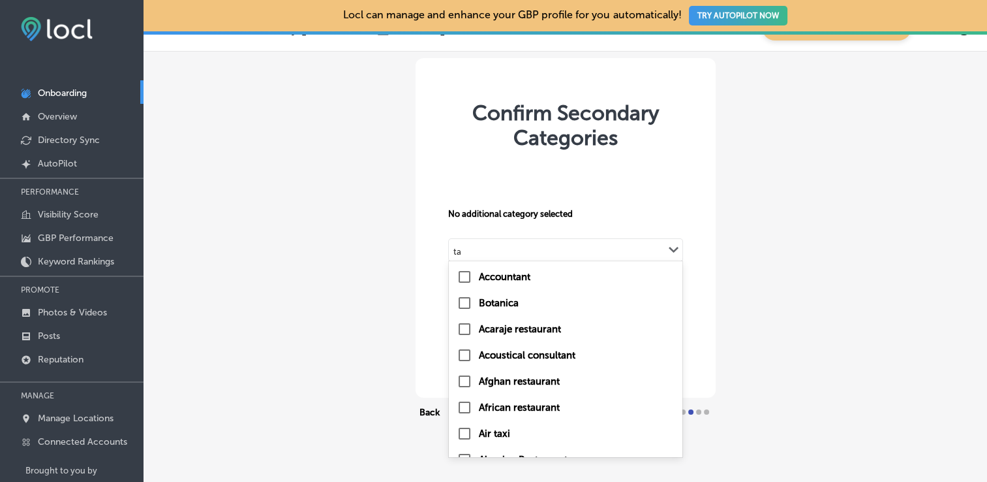
type input "t"
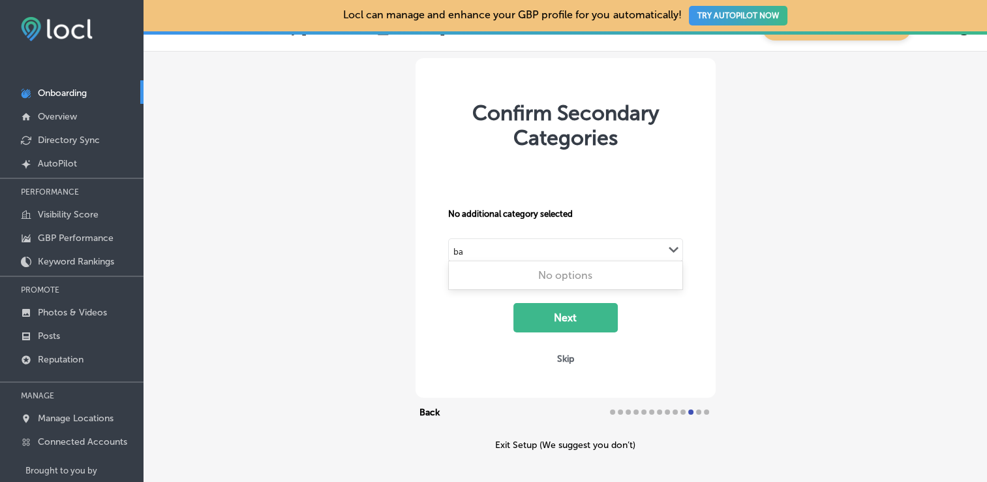
type input "b"
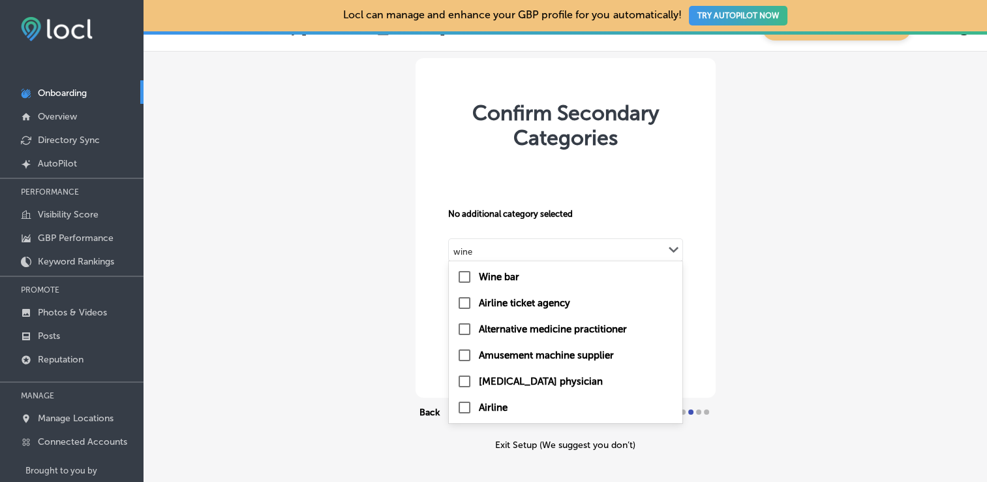
click at [461, 273] on input "checkbox" at bounding box center [465, 277] width 16 height 16
type input "wine"
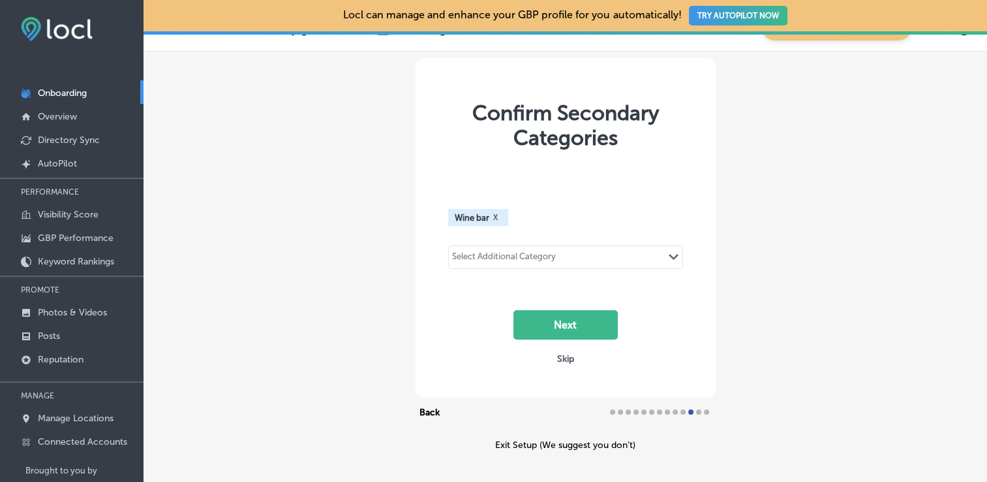
click at [519, 257] on div "Select Additional Category" at bounding box center [504, 258] width 104 height 15
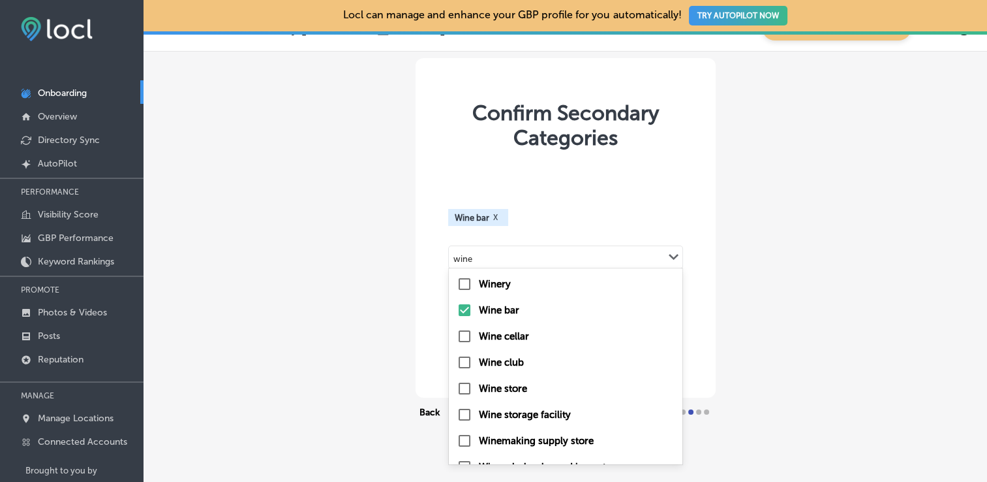
click at [462, 284] on input "checkbox" at bounding box center [465, 284] width 16 height 16
type input "wine"
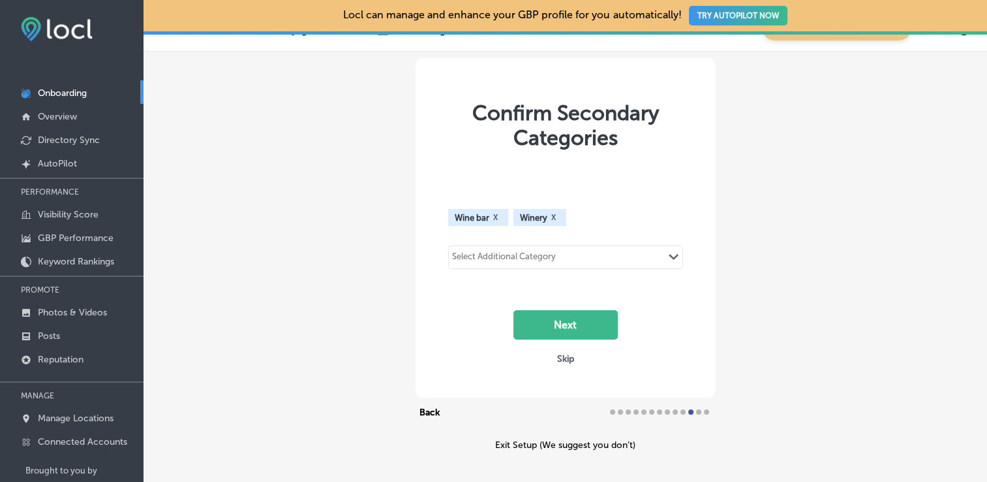
click at [577, 252] on div "Select Additional Category Path Created with Sketch." at bounding box center [566, 257] width 234 height 22
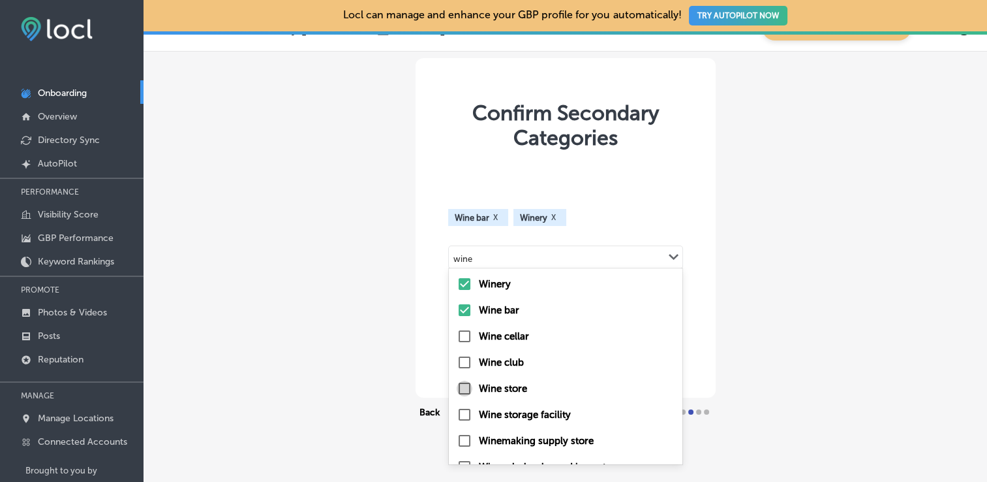
click at [459, 386] on input "checkbox" at bounding box center [465, 388] width 16 height 16
type input "wine"
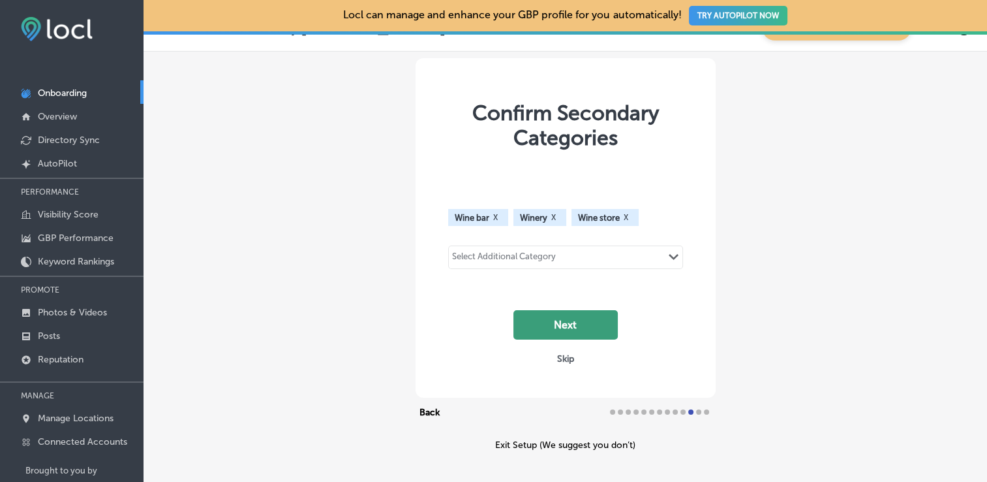
click at [598, 320] on button "Next" at bounding box center [566, 324] width 104 height 29
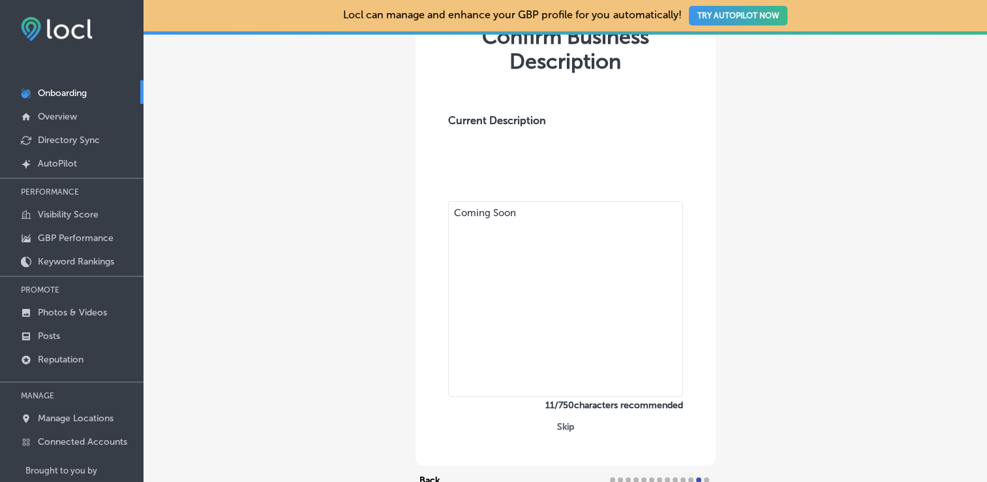
scroll to position [104, 0]
click at [548, 225] on textarea "Coming Soon" at bounding box center [565, 299] width 235 height 196
type textarea "C"
paste textarea "Woman-Owned, Family-Operated Winery in [GEOGRAPHIC_DATA], [GEOGRAPHIC_DATA]. Fo…"
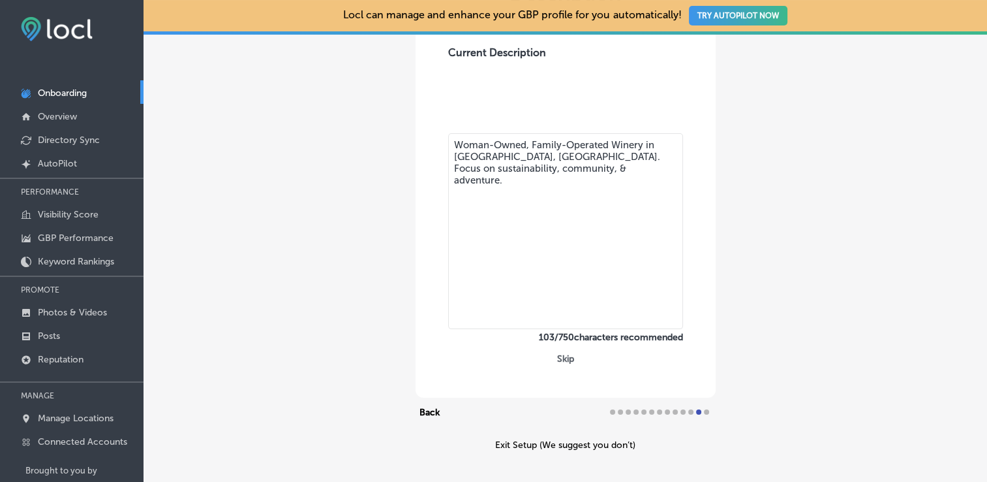
scroll to position [172, 0]
click at [710, 275] on div "Confirm Business Description Current Description Woman-Owned, Family-Operated W…" at bounding box center [566, 155] width 300 height 483
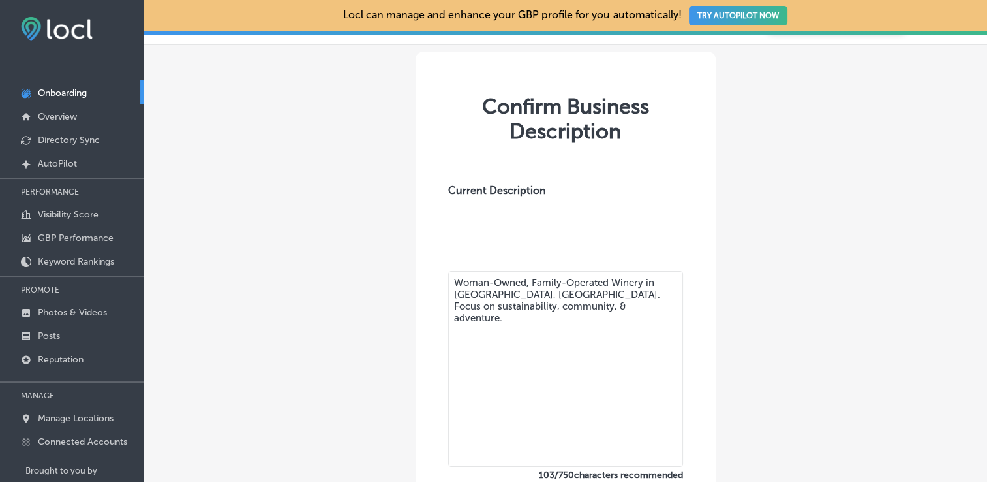
scroll to position [34, 0]
click at [746, 322] on div "Confirm Business Description Current Description Woman-Owned, Family-Operated W…" at bounding box center [566, 320] width 844 height 549
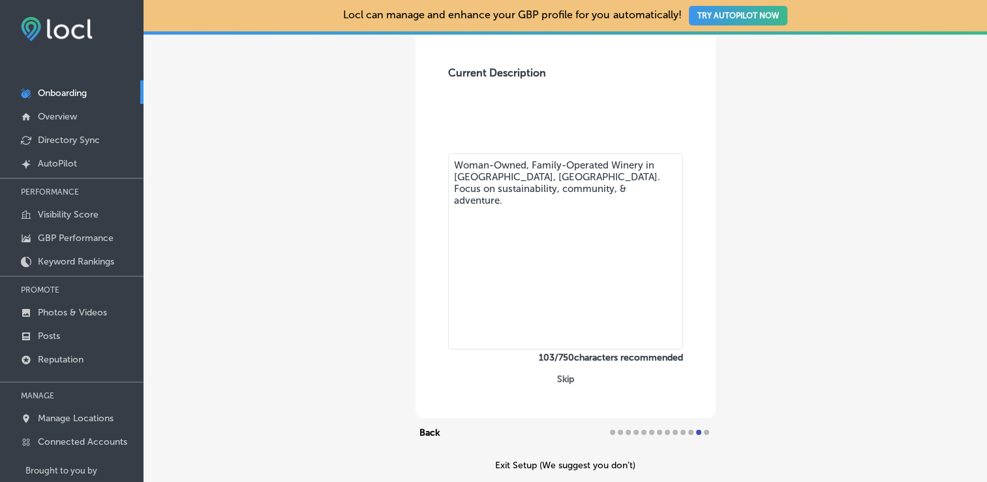
scroll to position [151, 0]
click at [595, 215] on textarea "Woman-Owned, Family-Operated Winery in [GEOGRAPHIC_DATA], [GEOGRAPHIC_DATA]. Fo…" at bounding box center [565, 252] width 235 height 196
click at [655, 373] on div "Confirm Business Description Current Description Woman-Owned, Family-Operated W…" at bounding box center [566, 176] width 300 height 483
click at [562, 197] on textarea "Woman-Owned, Family-Operated Winery in [GEOGRAPHIC_DATA], [GEOGRAPHIC_DATA]. Fo…" at bounding box center [565, 252] width 235 height 196
type textarea "Woman-Owned, Family-Operated Winery in [GEOGRAPHIC_DATA], [GEOGRAPHIC_DATA]. Fo…"
